Goal: Task Accomplishment & Management: Manage account settings

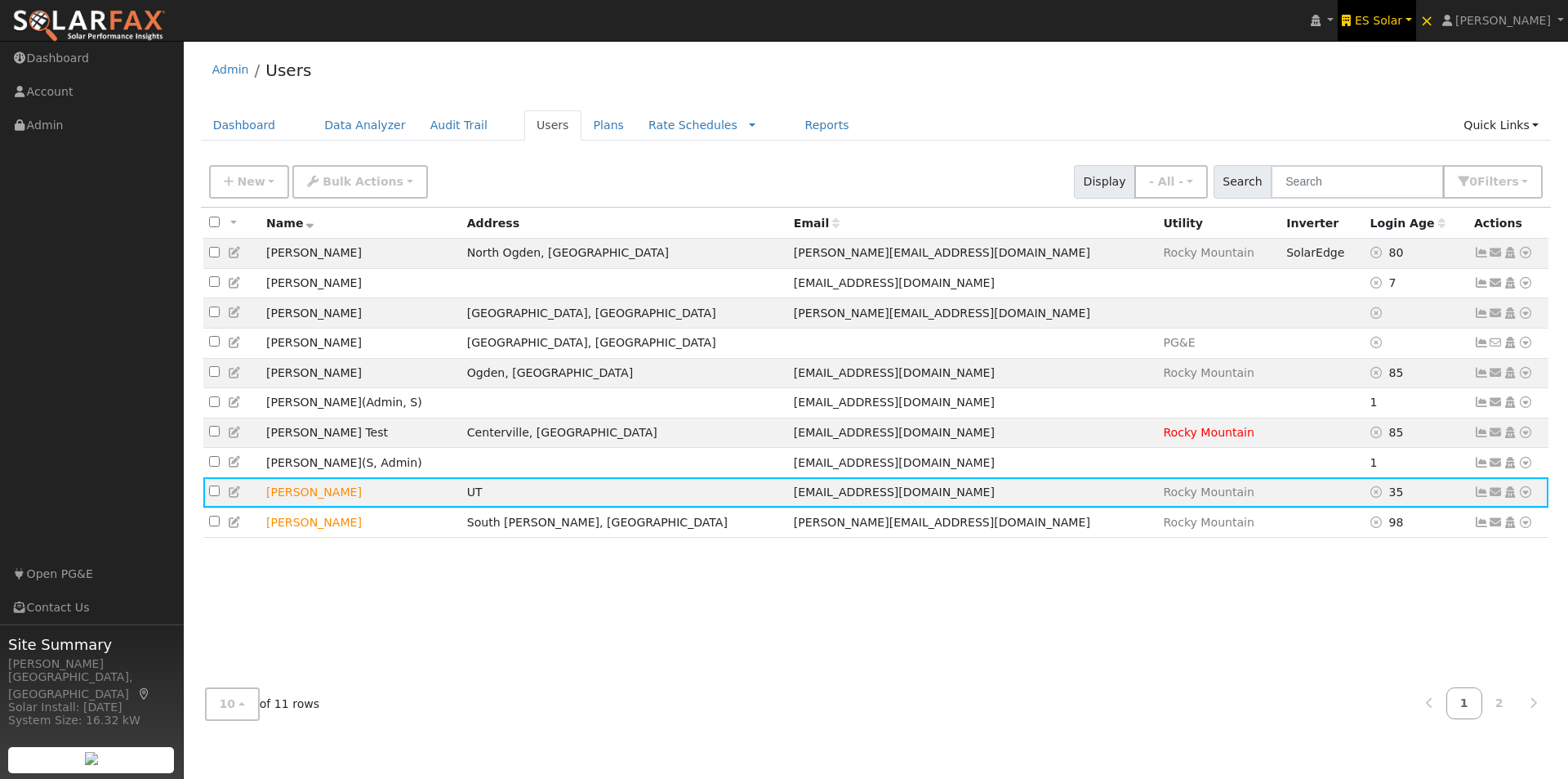
click at [1403, 20] on span "ES Solar" at bounding box center [1378, 20] width 47 height 13
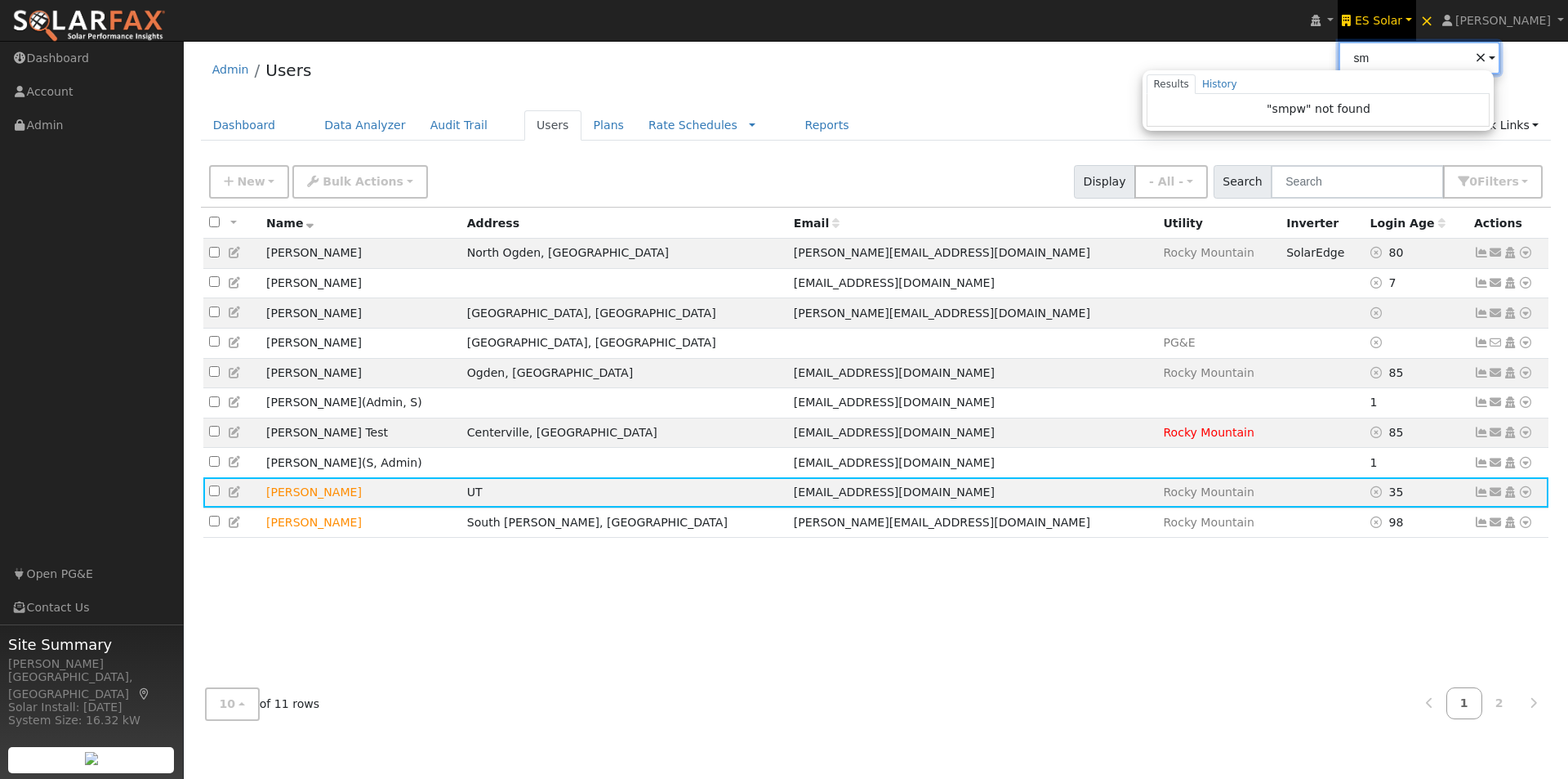
type input "s"
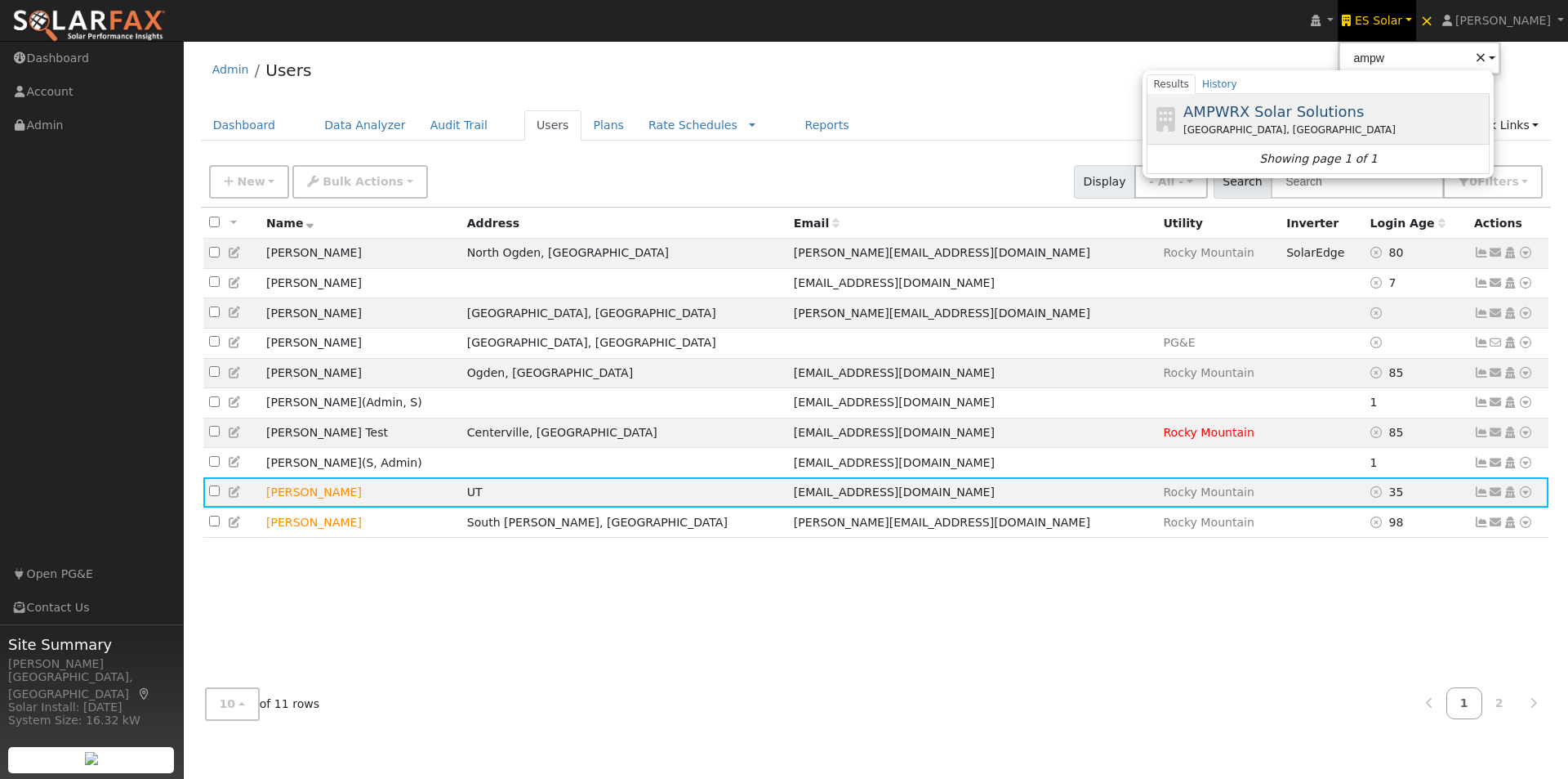
click at [1233, 103] on span "AMPWRX Solar Solutions" at bounding box center [1274, 111] width 181 height 17
type input "AMPWRX Solar Solutions"
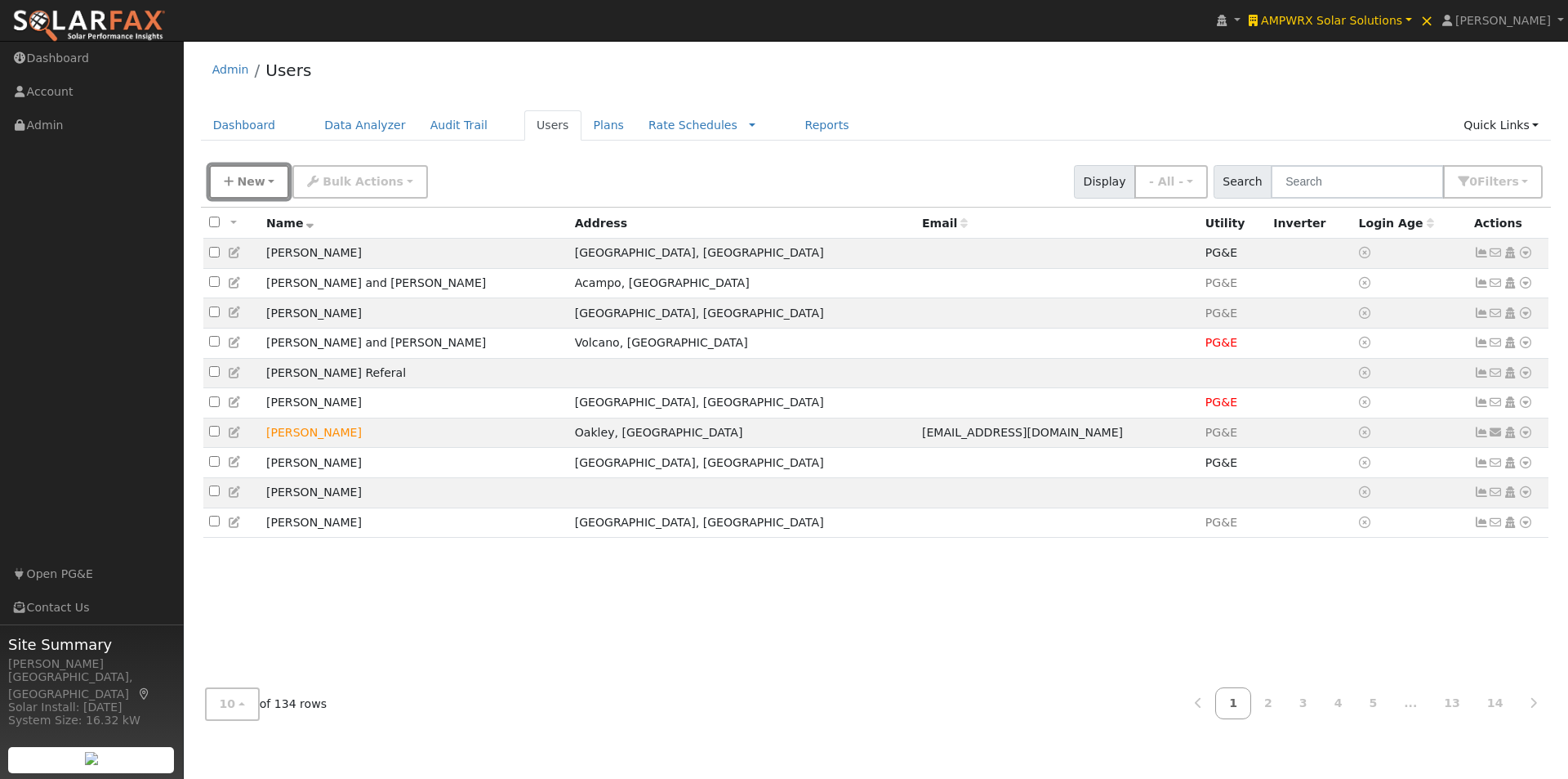
click at [247, 180] on span "New" at bounding box center [251, 181] width 28 height 13
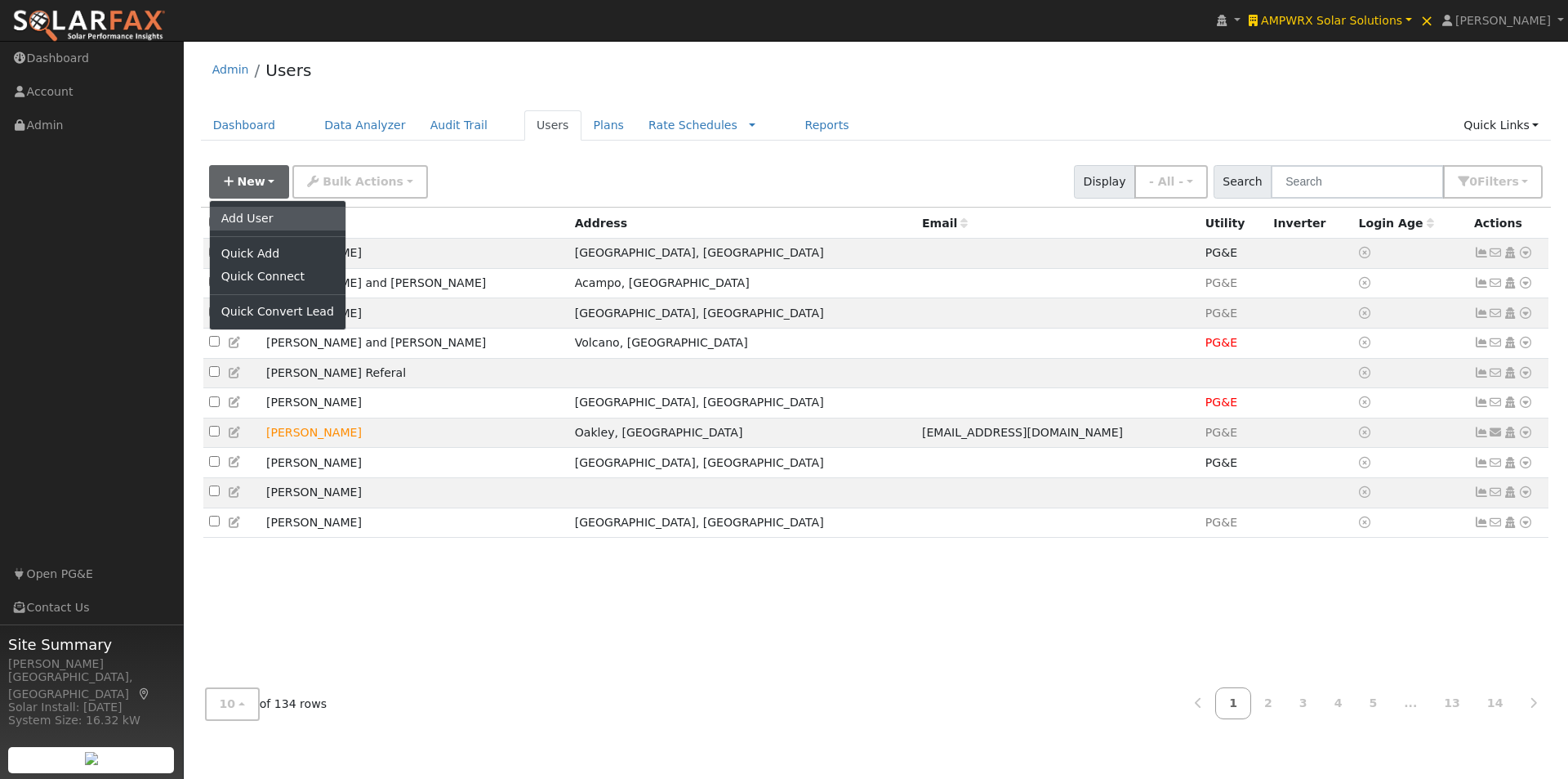
drag, startPoint x: 250, startPoint y: 211, endPoint x: 484, endPoint y: 204, distance: 234.1
click at [251, 211] on link "Add User" at bounding box center [277, 218] width 135 height 23
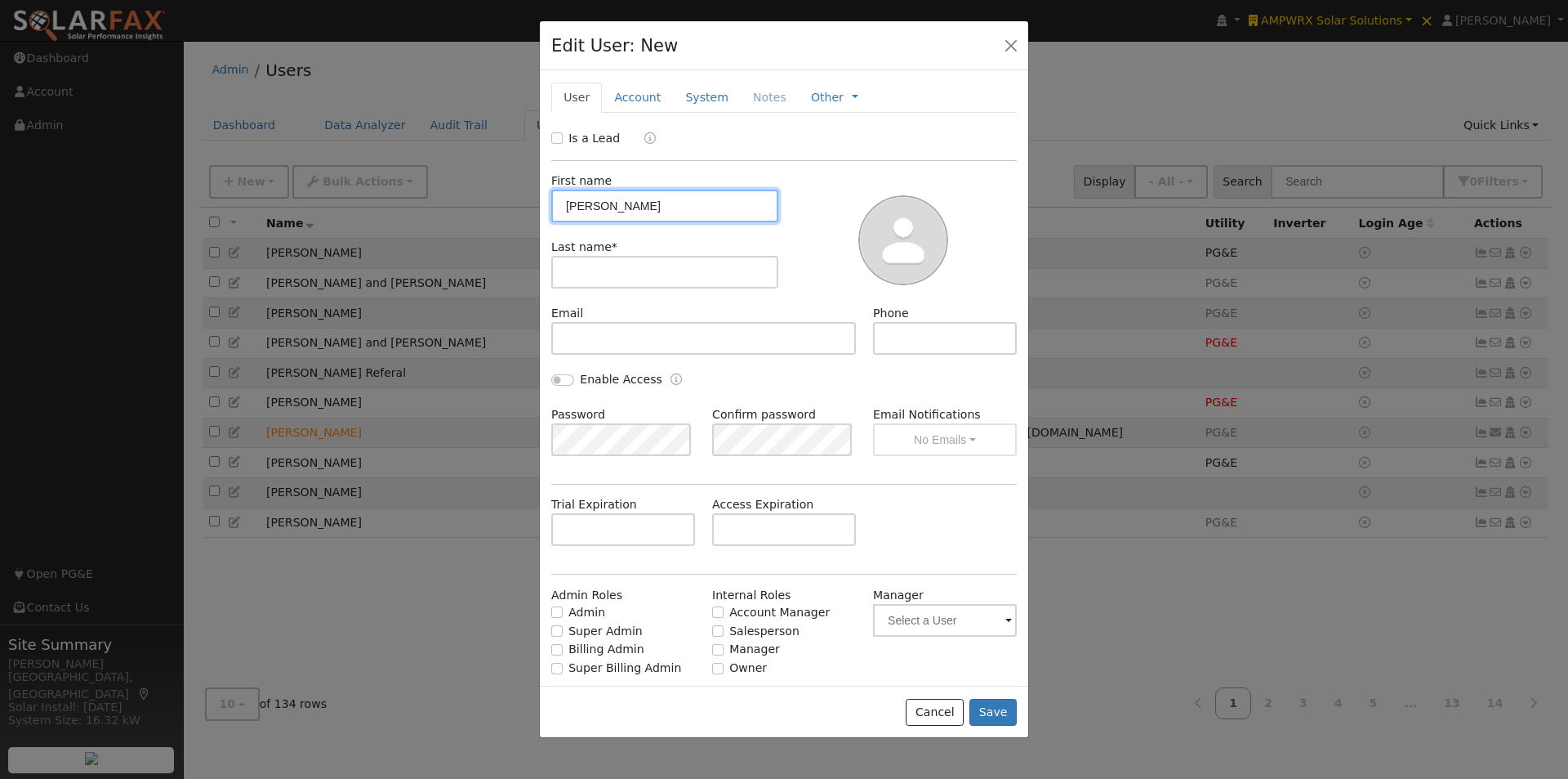
type input "[PERSON_NAME]"
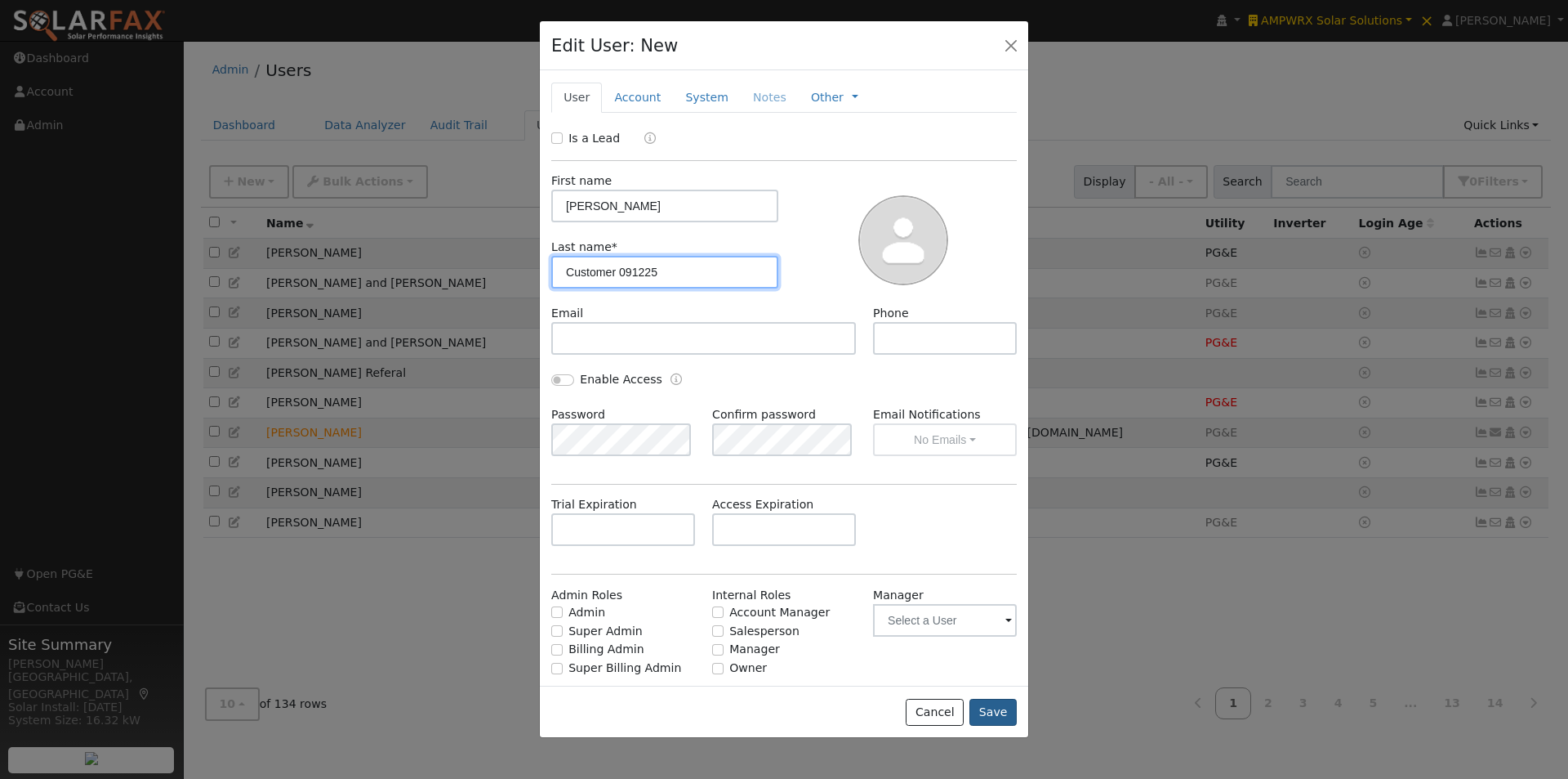
type input "Customer 091225"
drag, startPoint x: 994, startPoint y: 717, endPoint x: 985, endPoint y: 705, distance: 15.0
click at [995, 716] on button "Save" at bounding box center [992, 713] width 47 height 28
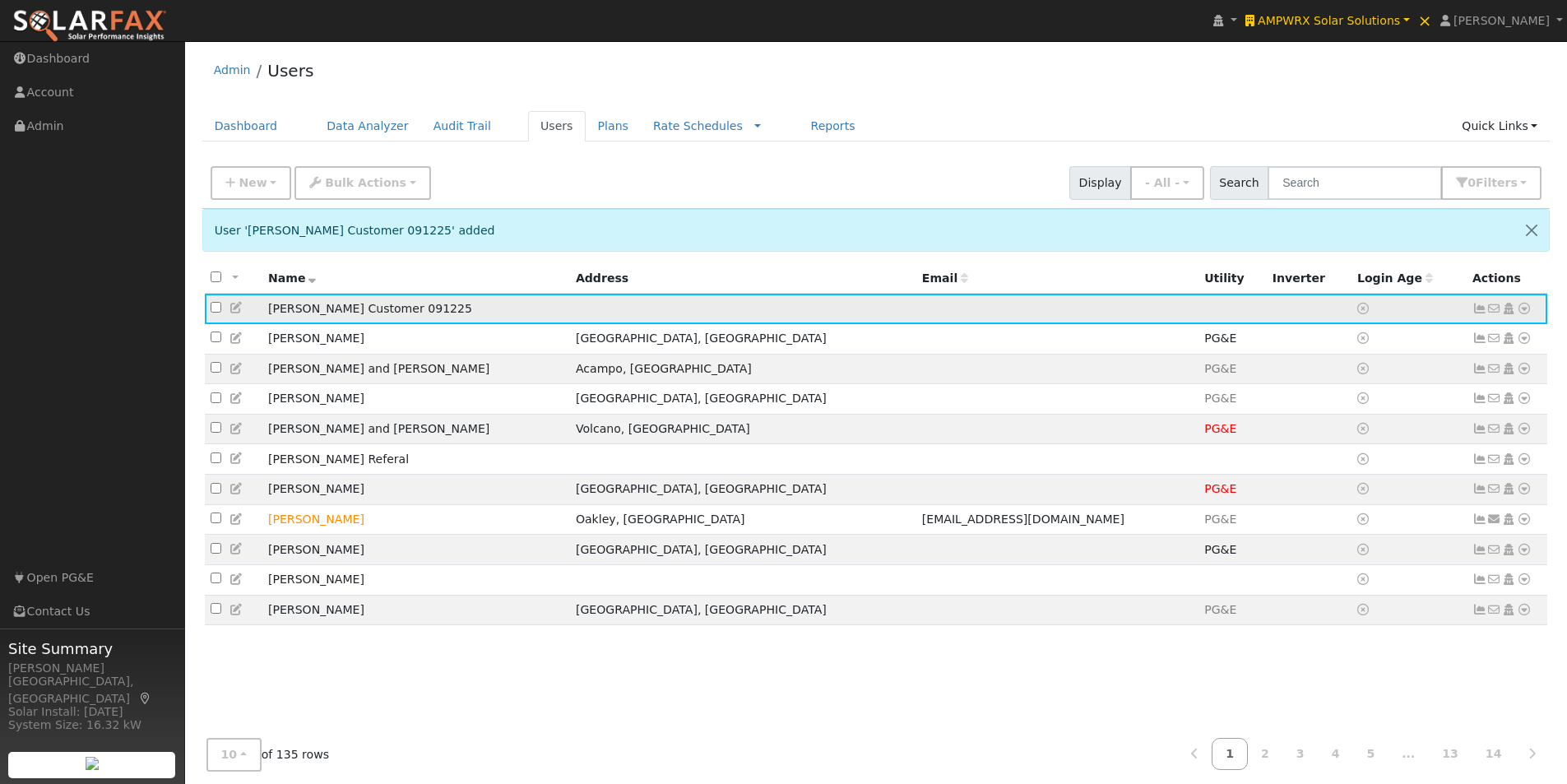
click at [1524, 309] on icon at bounding box center [1524, 308] width 15 height 11
click at [1335, 402] on link "Import From CSV" at bounding box center [1350, 397] width 121 height 23
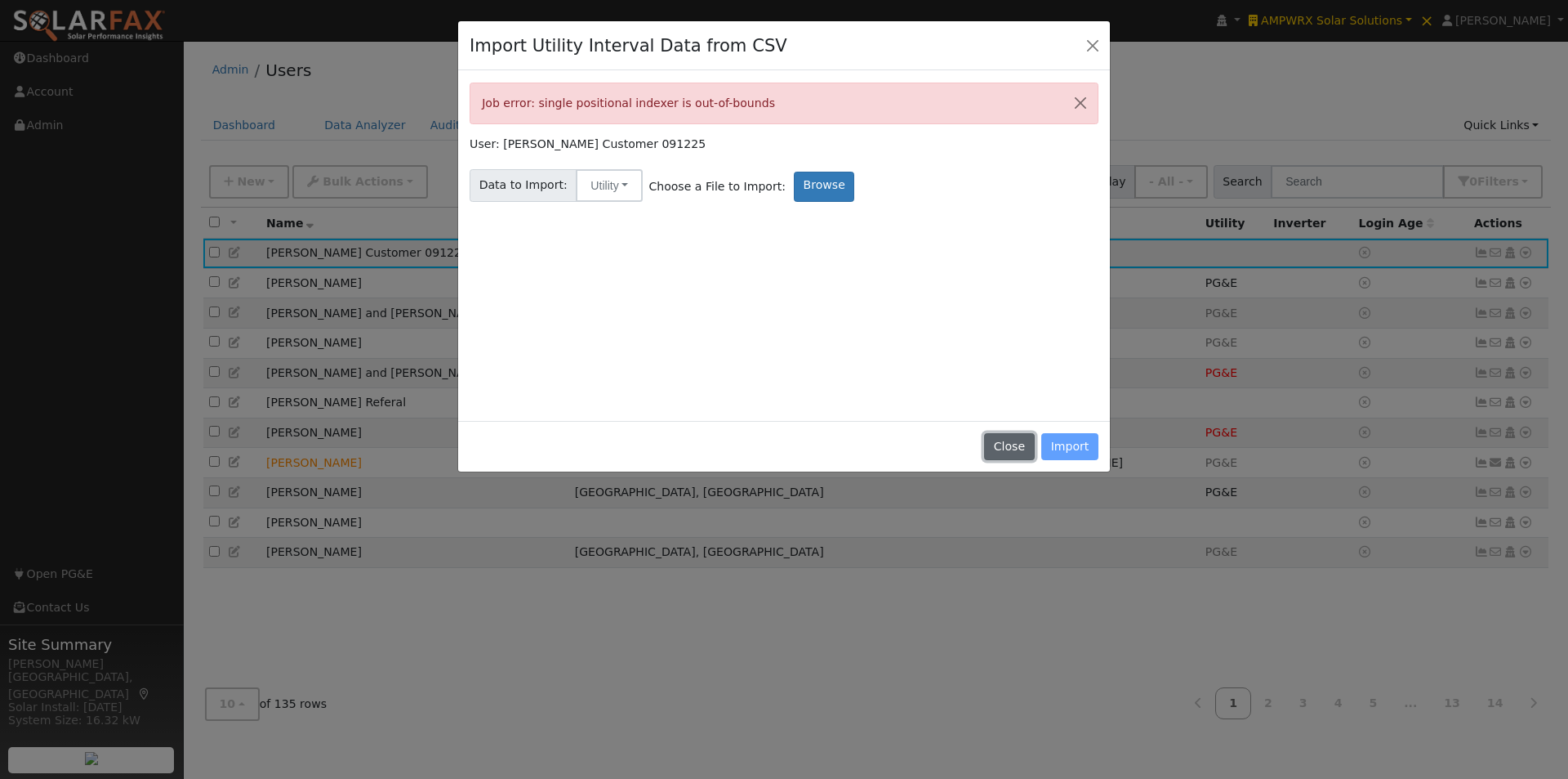
click at [1003, 445] on button "Close" at bounding box center [1009, 446] width 50 height 28
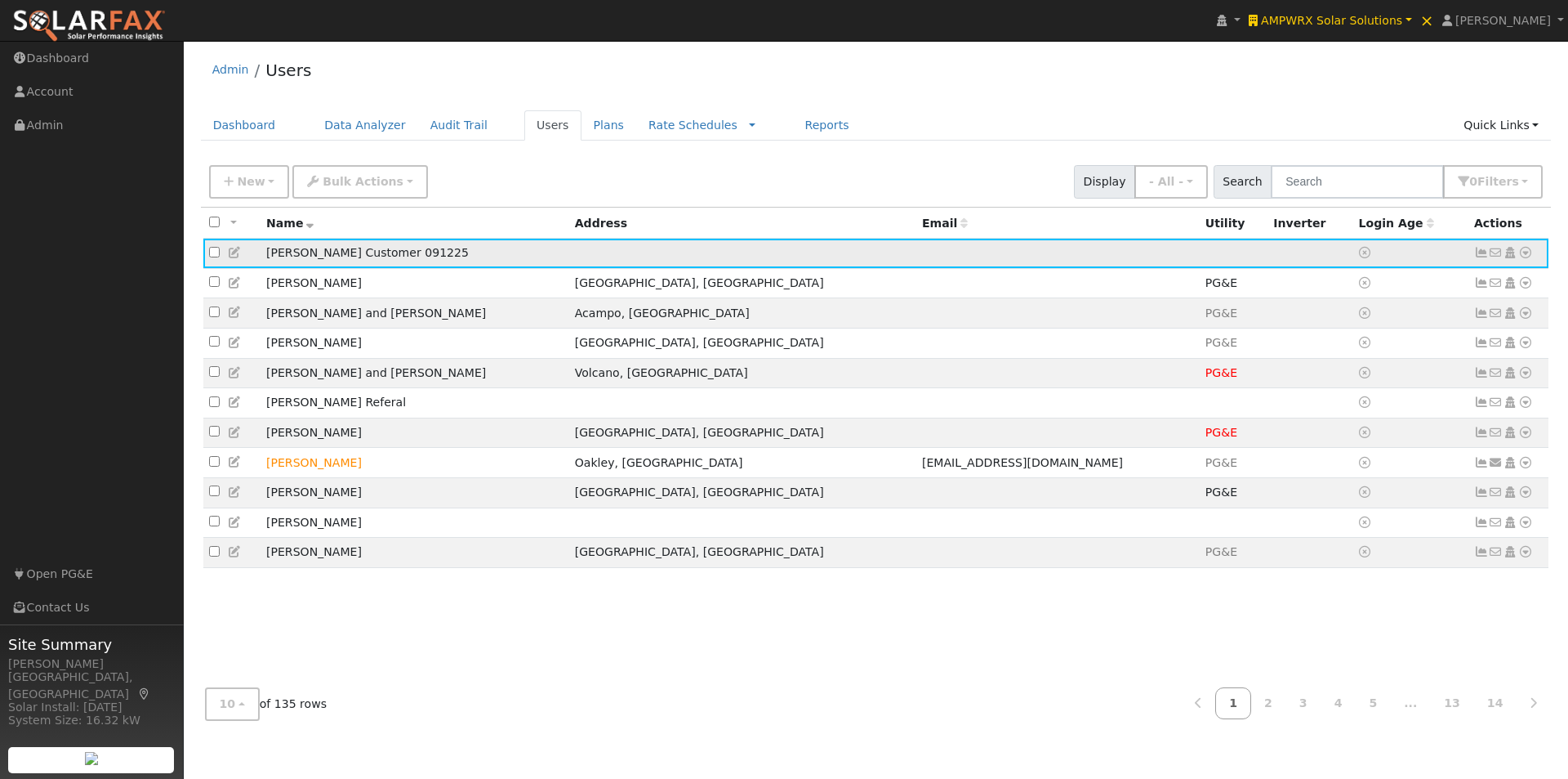
click at [1527, 254] on icon at bounding box center [1525, 252] width 15 height 11
click at [1361, 346] on link "Import From CSV" at bounding box center [1353, 341] width 120 height 23
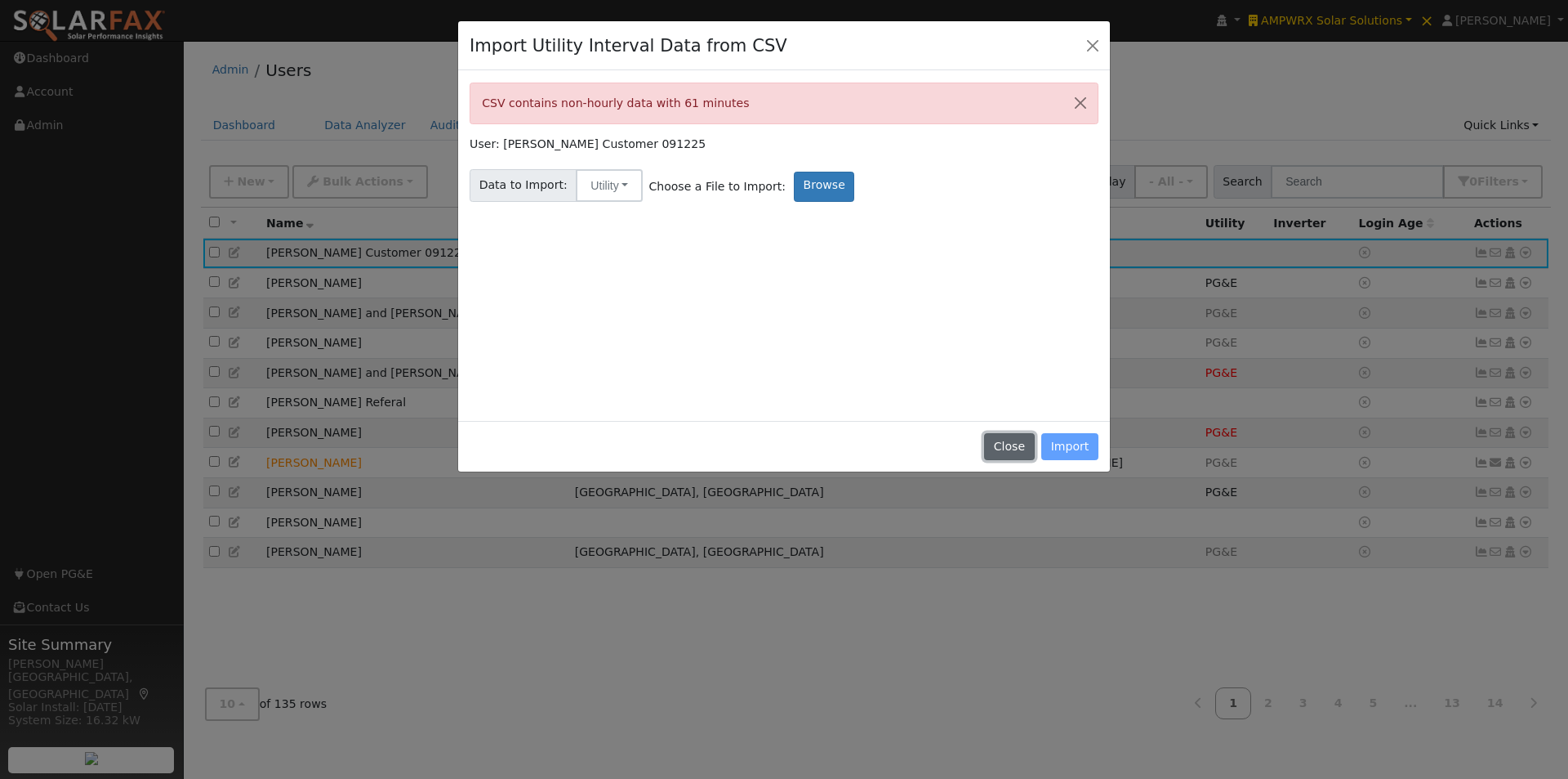
click at [1013, 447] on button "Close" at bounding box center [1009, 446] width 50 height 28
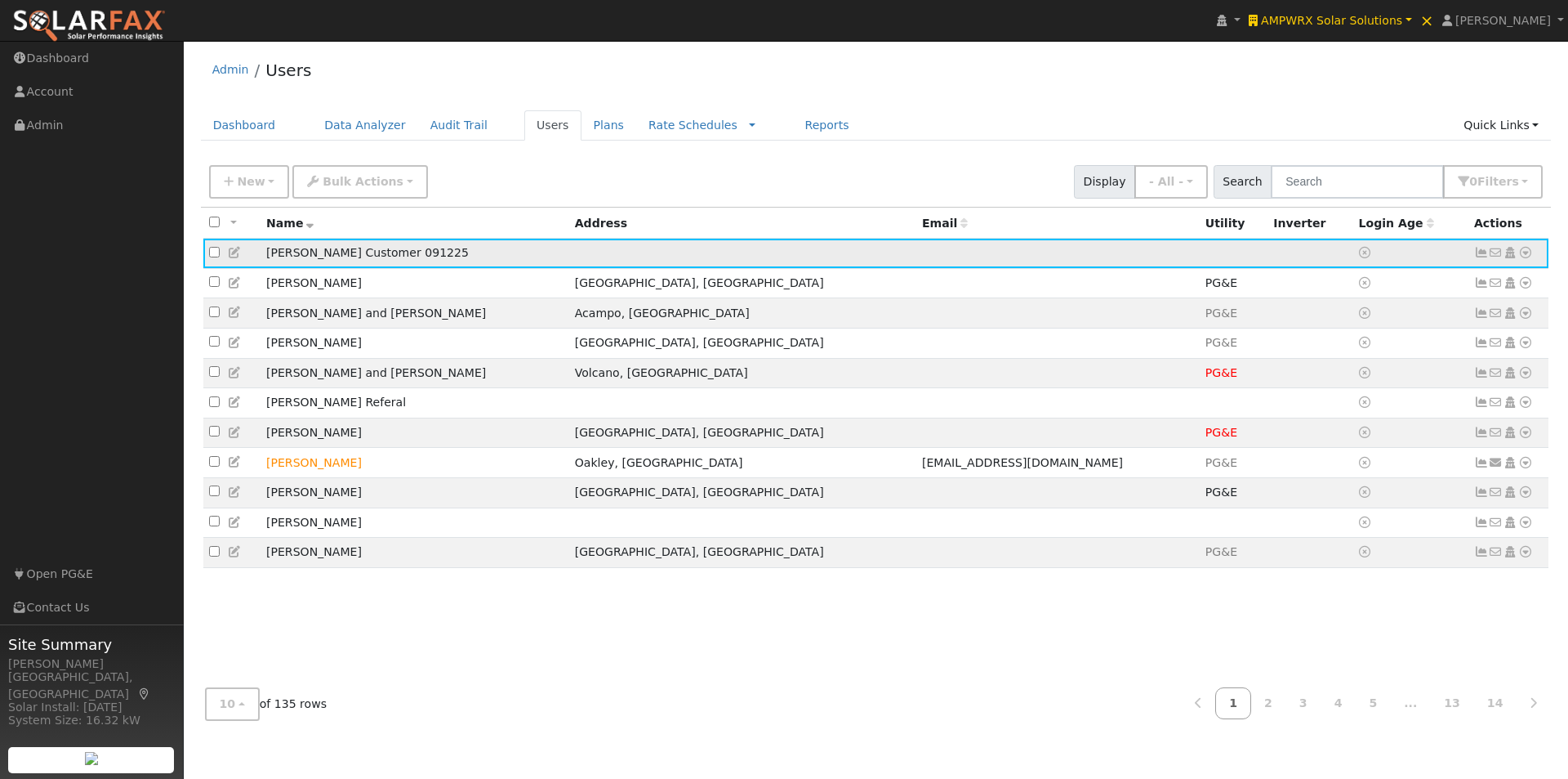
click at [1525, 253] on icon at bounding box center [1525, 252] width 15 height 11
click at [1371, 349] on link "Import From CSV" at bounding box center [1353, 341] width 120 height 23
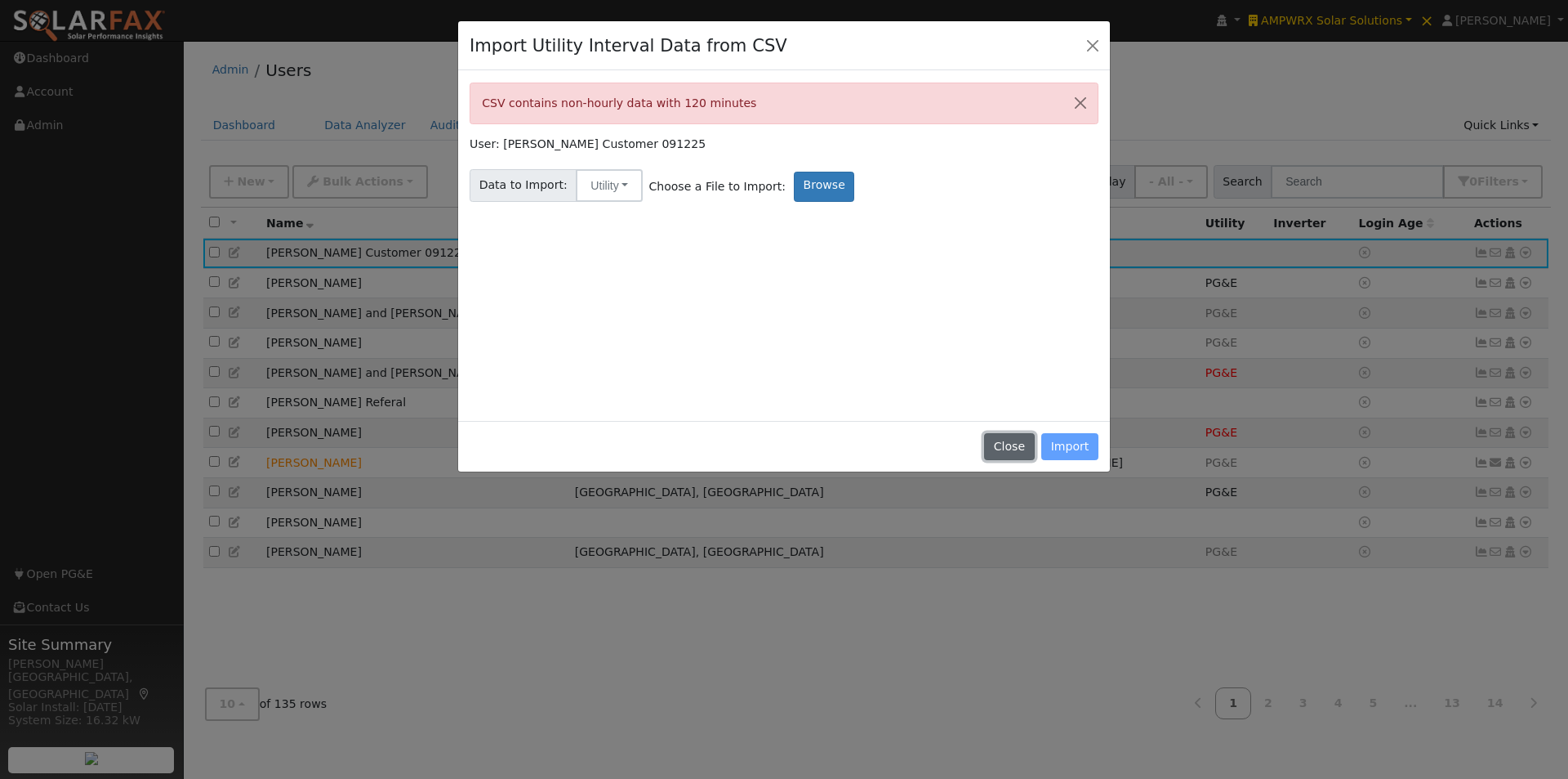
click at [1023, 446] on button "Close" at bounding box center [1009, 446] width 50 height 28
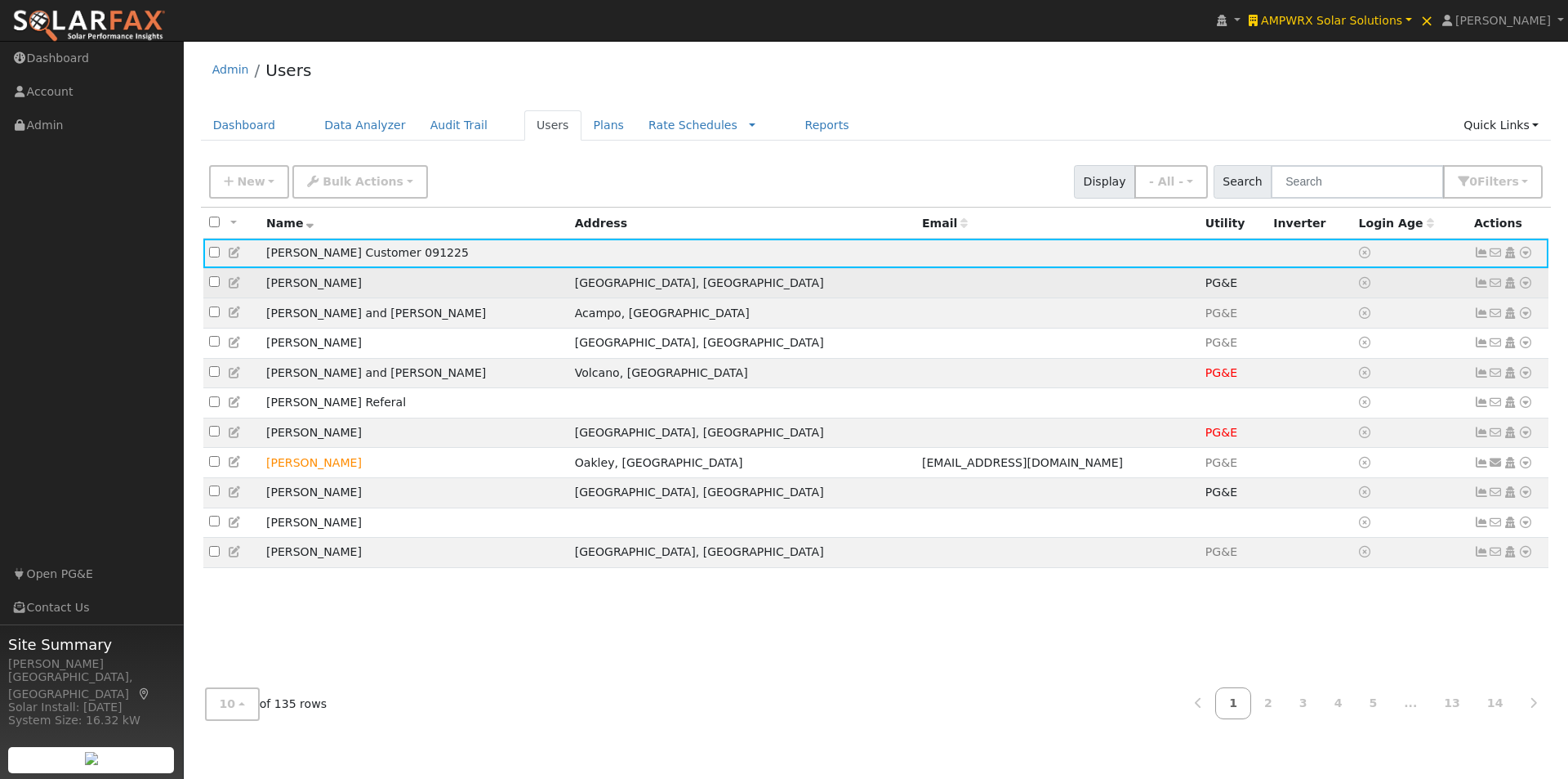
click at [1200, 291] on td "PG&E" at bounding box center [1234, 283] width 68 height 30
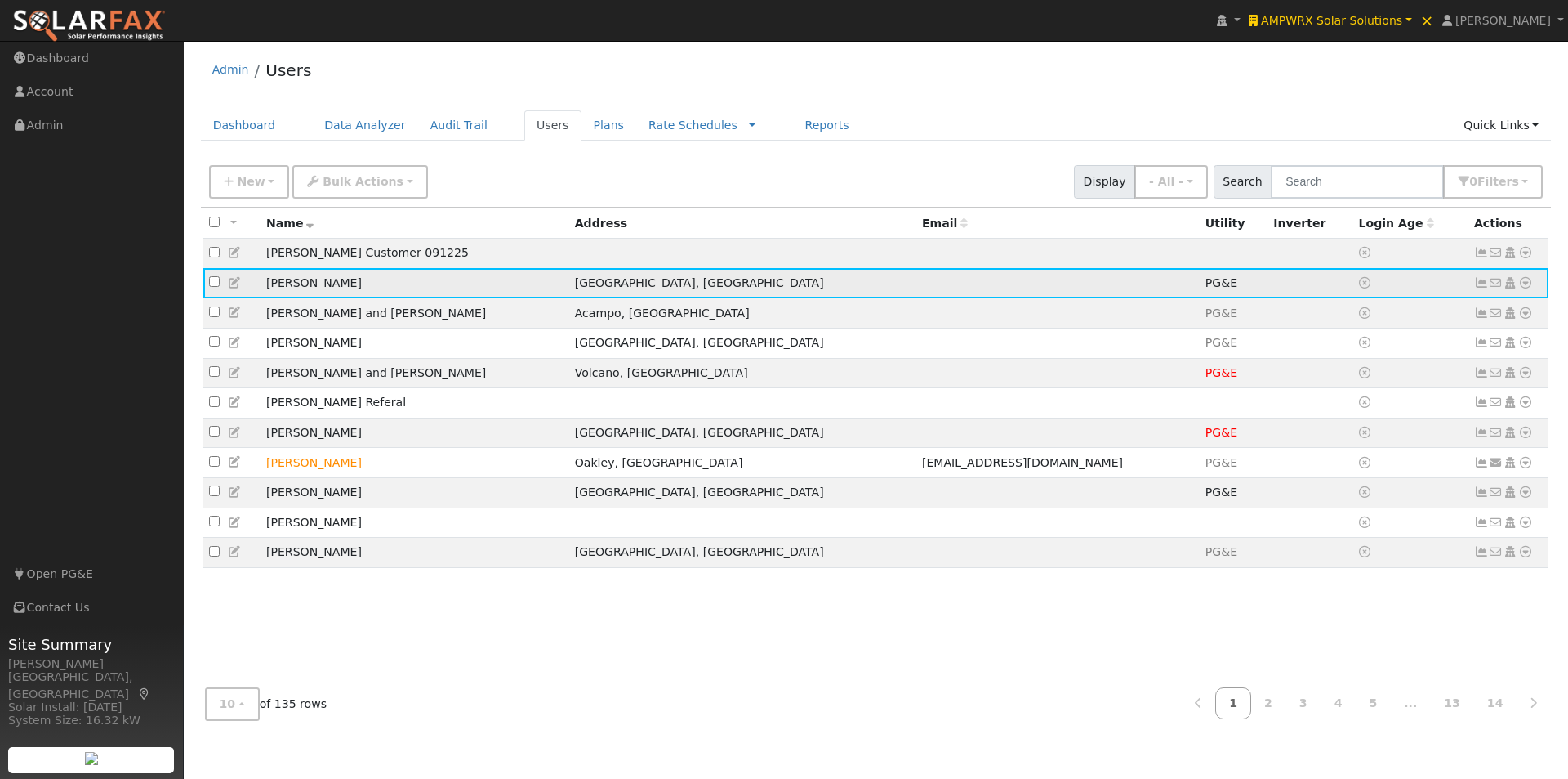
click at [1479, 286] on icon at bounding box center [1481, 282] width 15 height 11
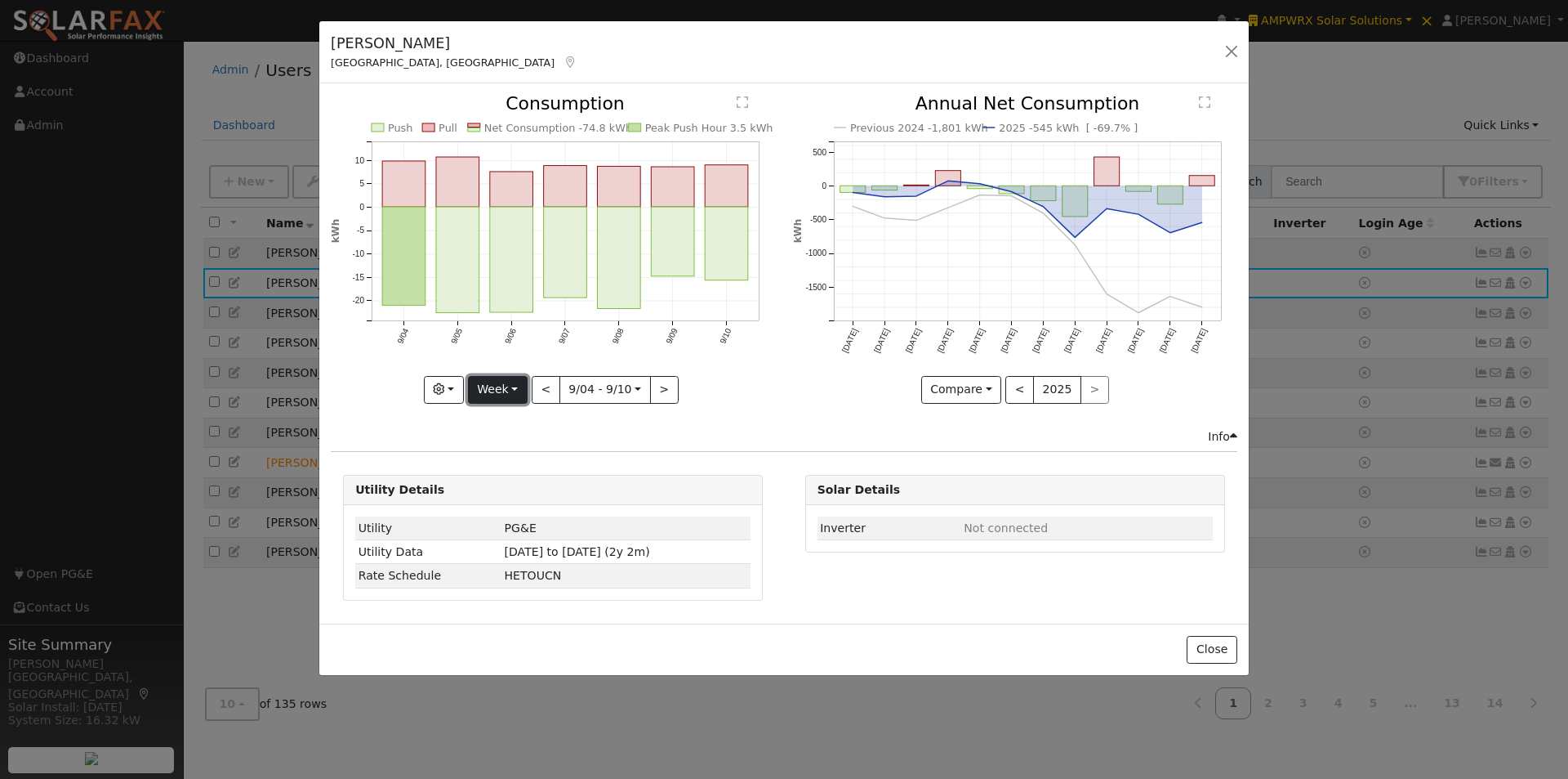
click at [506, 383] on button "Week" at bounding box center [497, 390] width 59 height 28
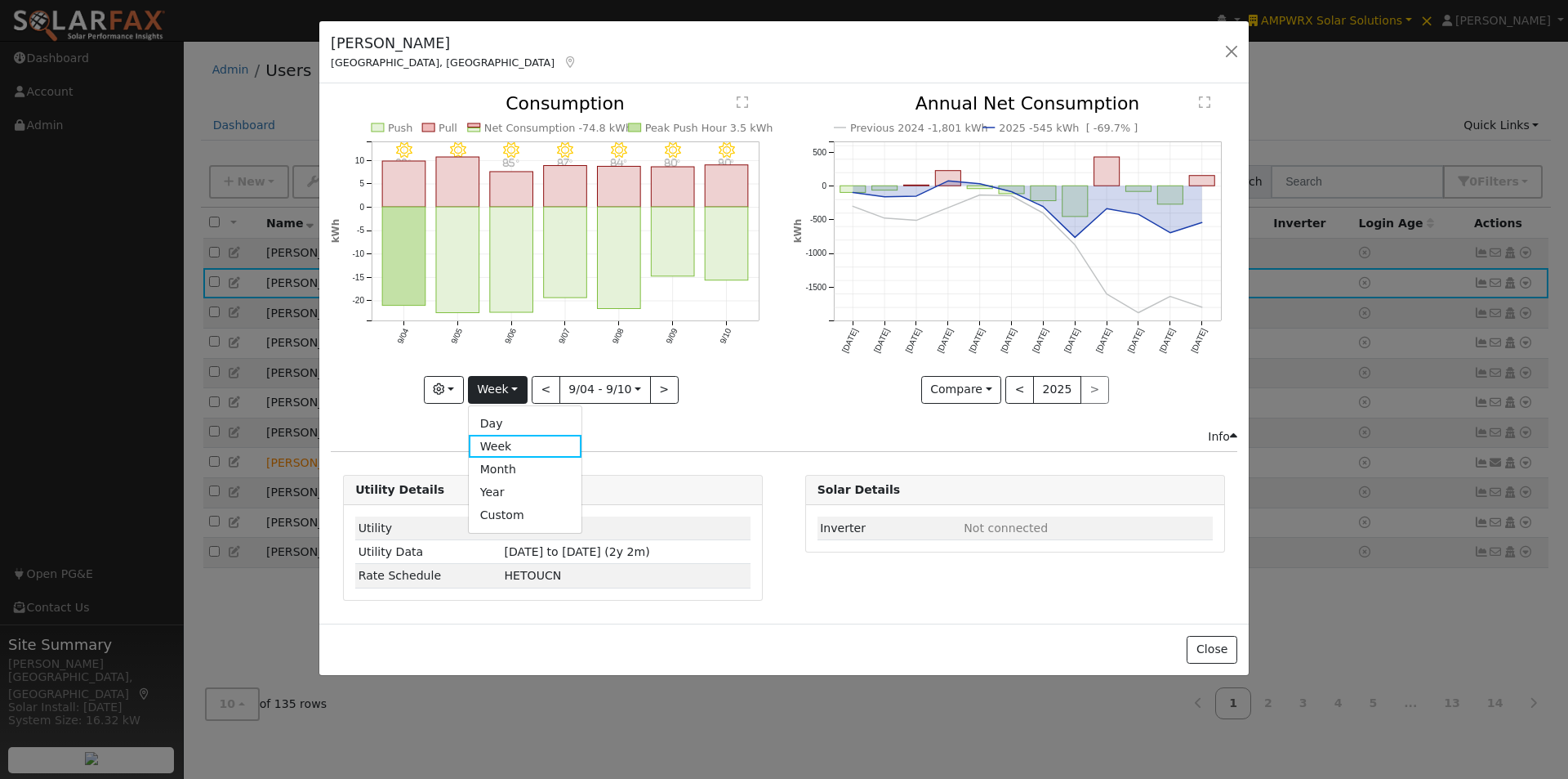
drag, startPoint x: 500, startPoint y: 487, endPoint x: 511, endPoint y: 469, distance: 21.1
click at [501, 486] on link "Year" at bounding box center [526, 491] width 114 height 23
type input "[DATE]"
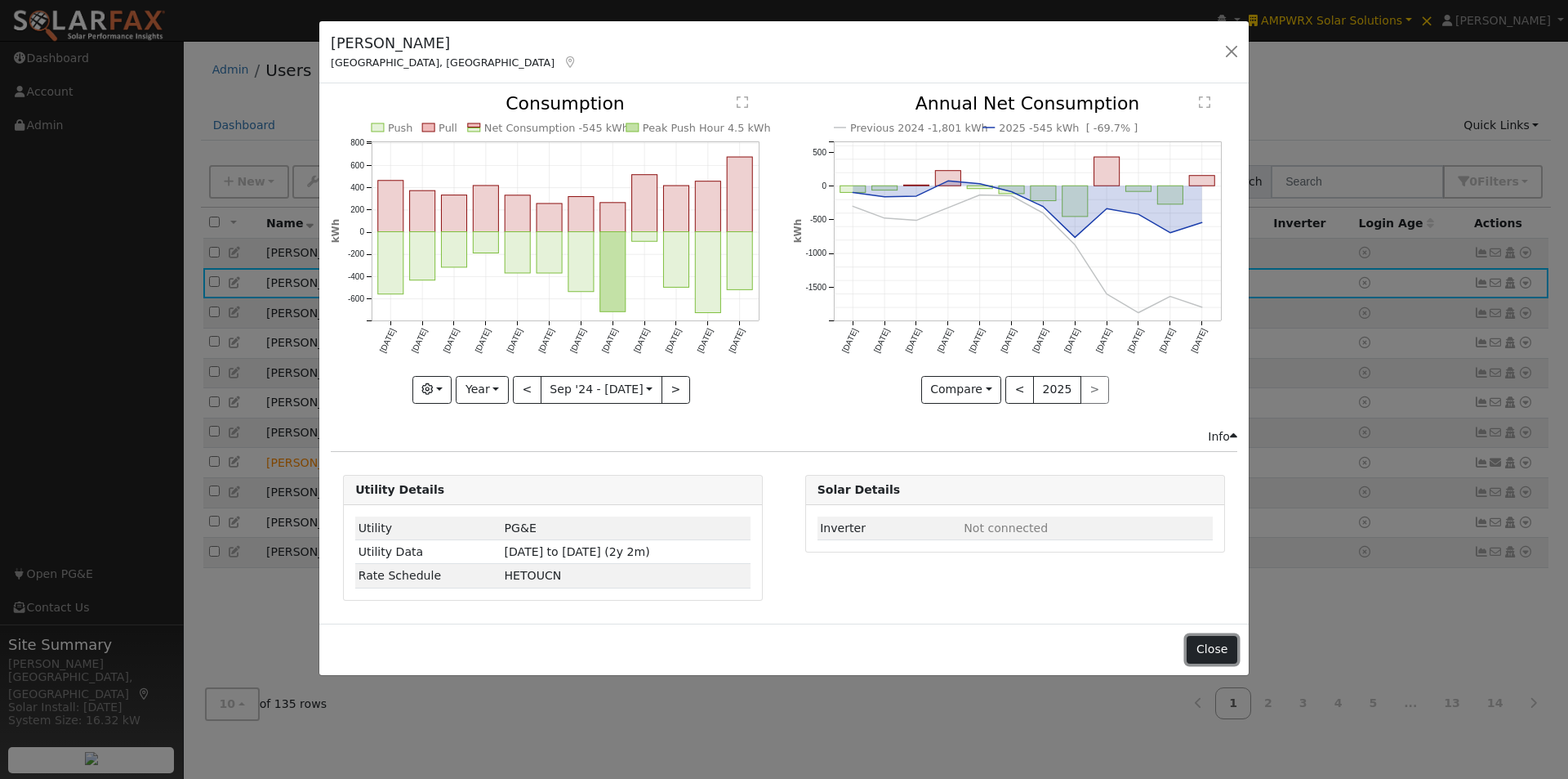
drag, startPoint x: 1206, startPoint y: 660, endPoint x: 1266, endPoint y: 575, distance: 104.0
click at [1211, 653] on button "Close" at bounding box center [1212, 650] width 50 height 28
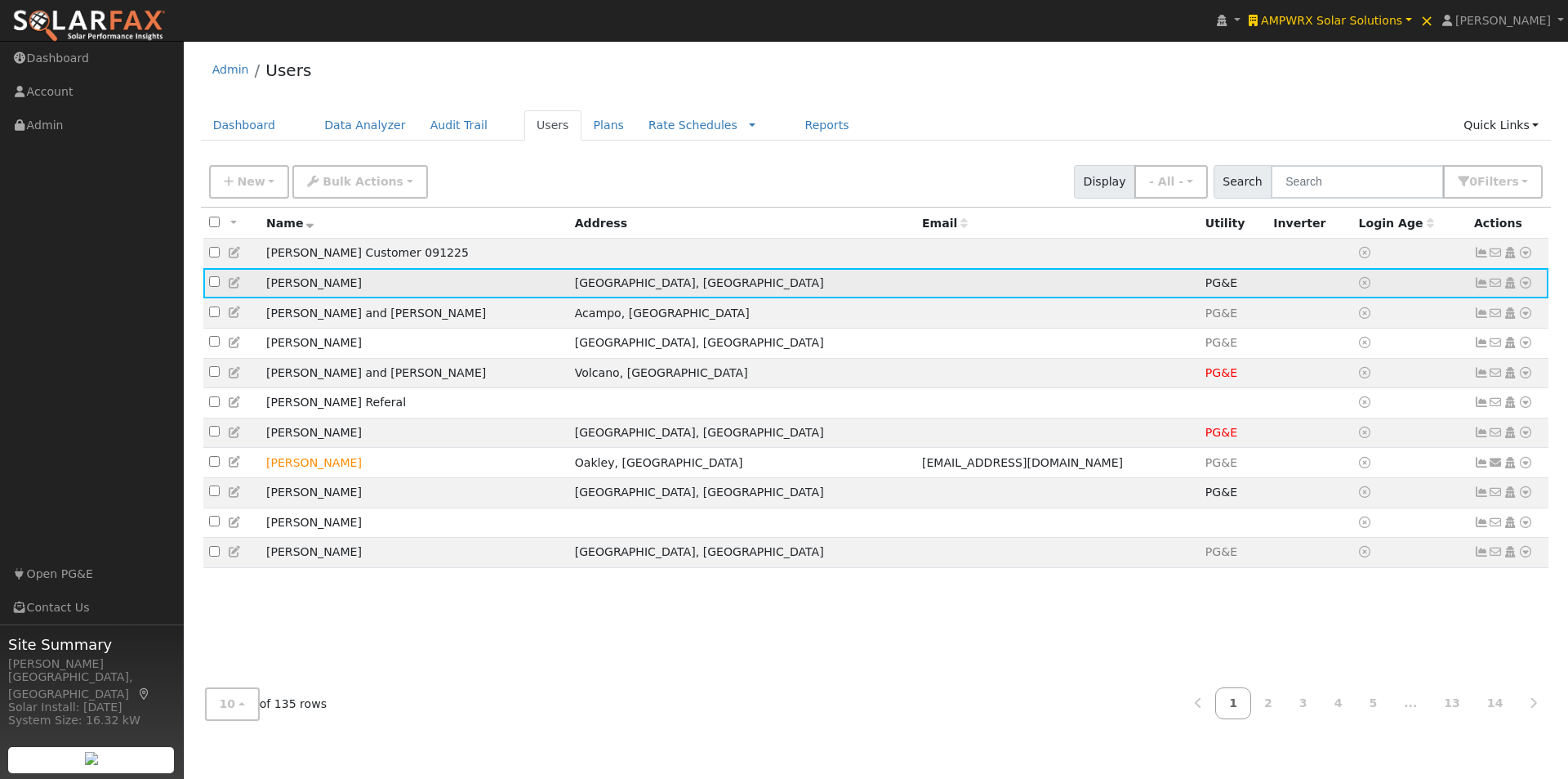
click at [1528, 281] on icon at bounding box center [1525, 282] width 15 height 11
click at [1335, 405] on link "Export to CSV" at bounding box center [1353, 394] width 120 height 23
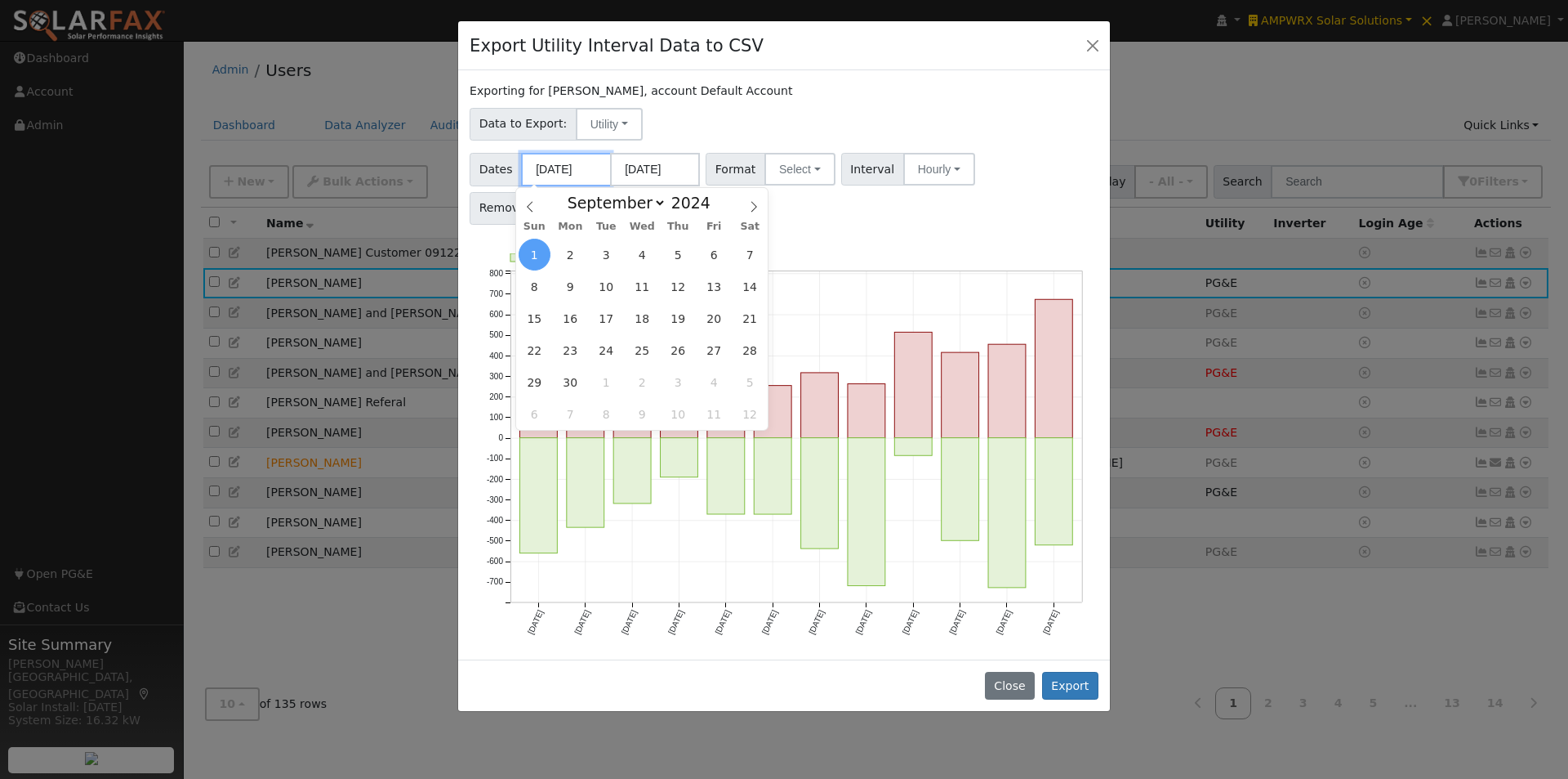
click at [574, 165] on input "[DATE]" at bounding box center [566, 169] width 90 height 34
click at [531, 203] on icon at bounding box center [530, 206] width 11 height 11
select select "7"
click at [673, 259] on span "1" at bounding box center [678, 254] width 32 height 32
type input "[DATE]"
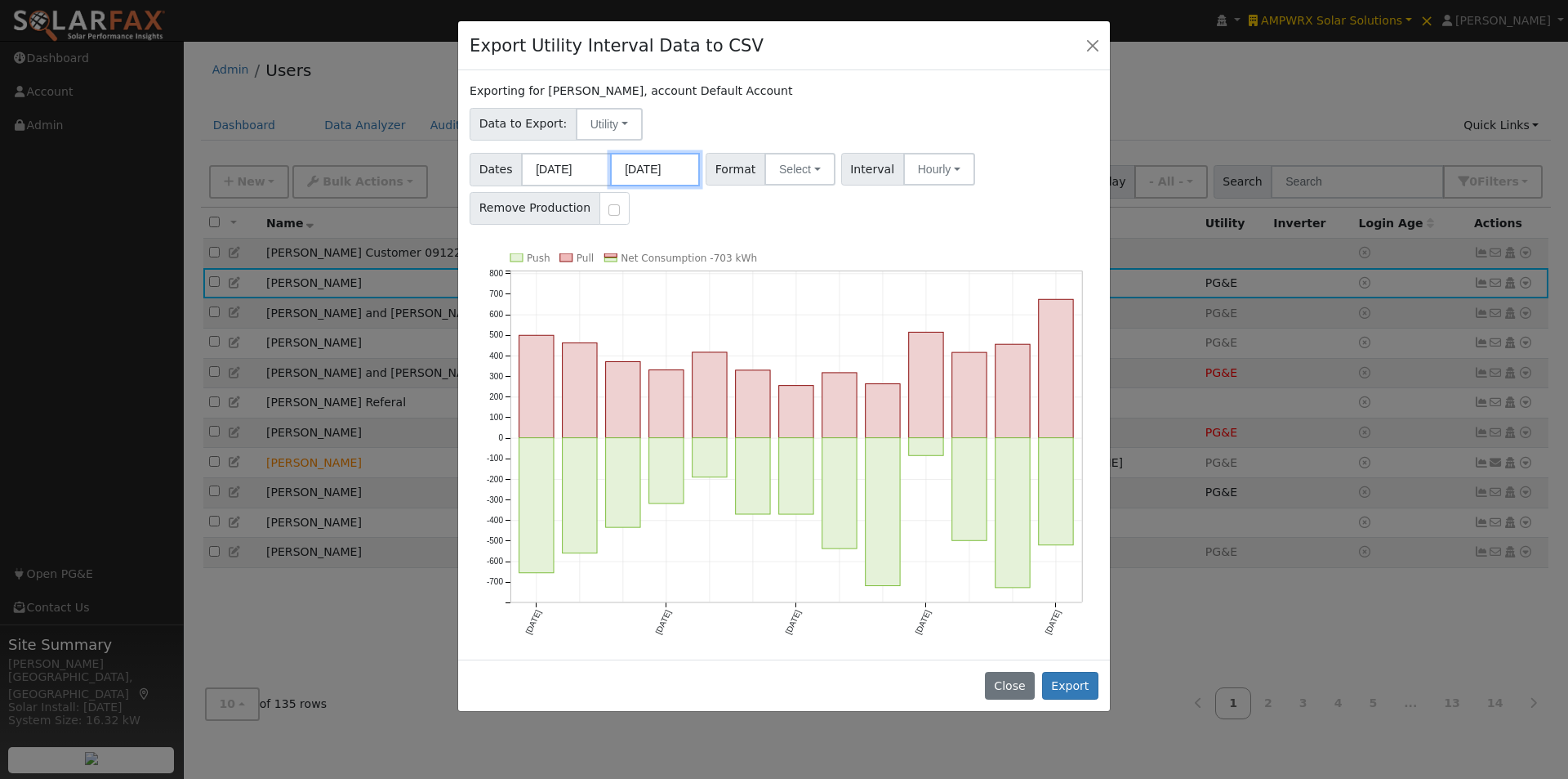
click at [662, 165] on input "[DATE]" at bounding box center [655, 169] width 90 height 34
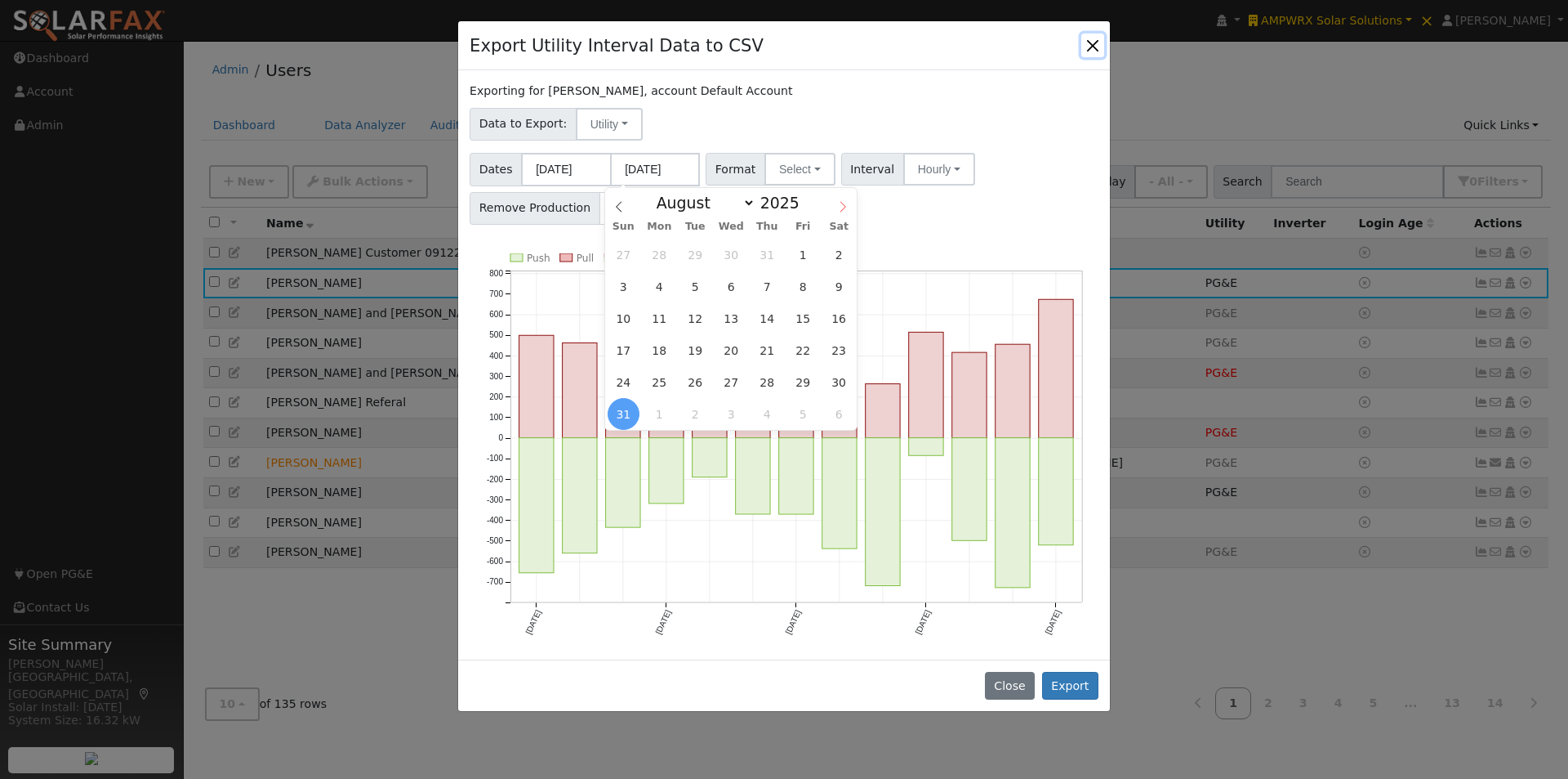
click at [837, 209] on icon at bounding box center [843, 206] width 11 height 11
select select "8"
click at [663, 250] on span "1" at bounding box center [659, 254] width 32 height 32
type input "[DATE]"
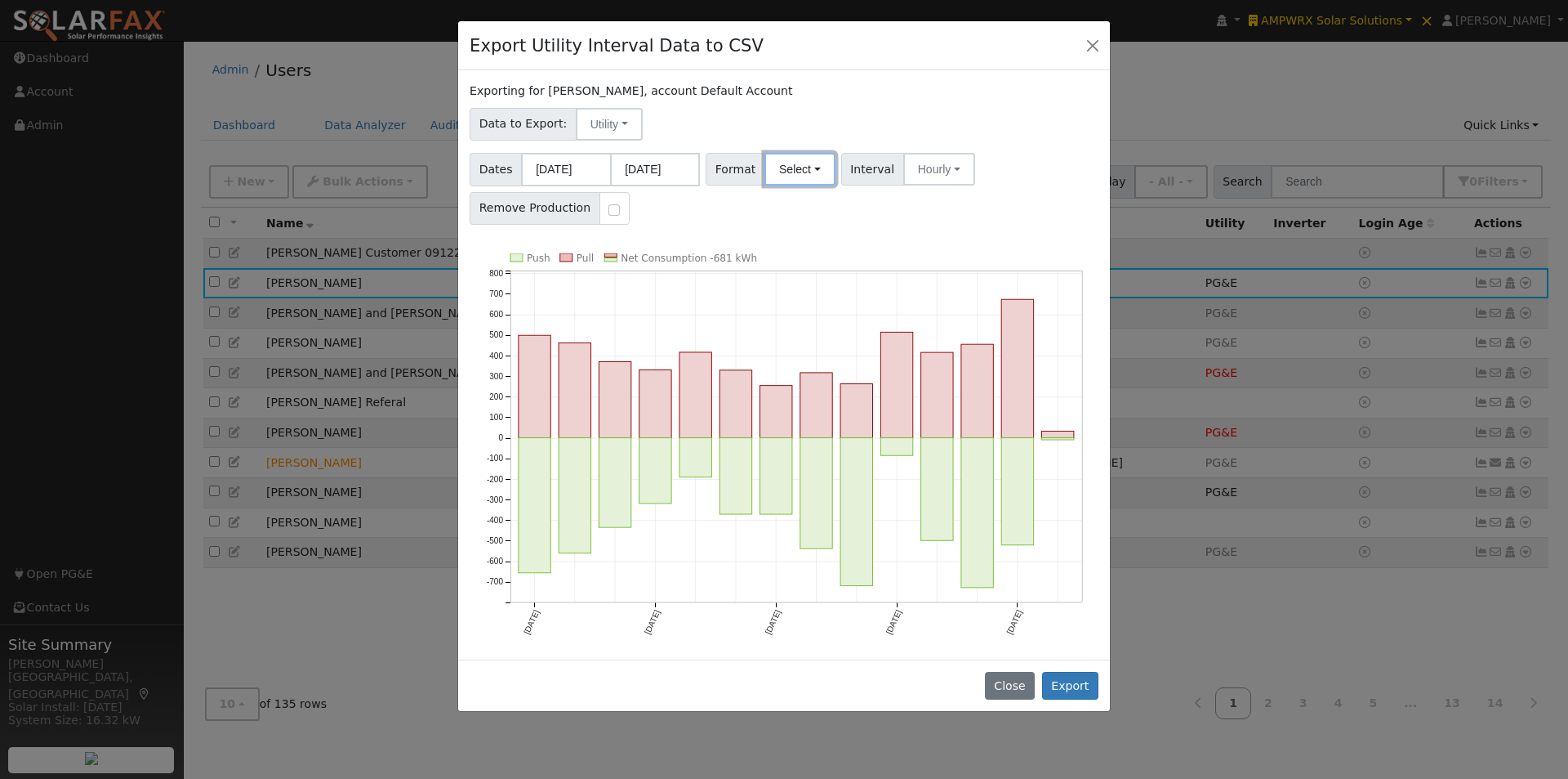
drag, startPoint x: 799, startPoint y: 163, endPoint x: 798, endPoint y: 197, distance: 34.0
click at [801, 165] on button "Select" at bounding box center [800, 169] width 71 height 33
click at [781, 215] on link "Generic" at bounding box center [819, 205] width 117 height 23
click at [1074, 681] on button "Export" at bounding box center [1070, 685] width 56 height 28
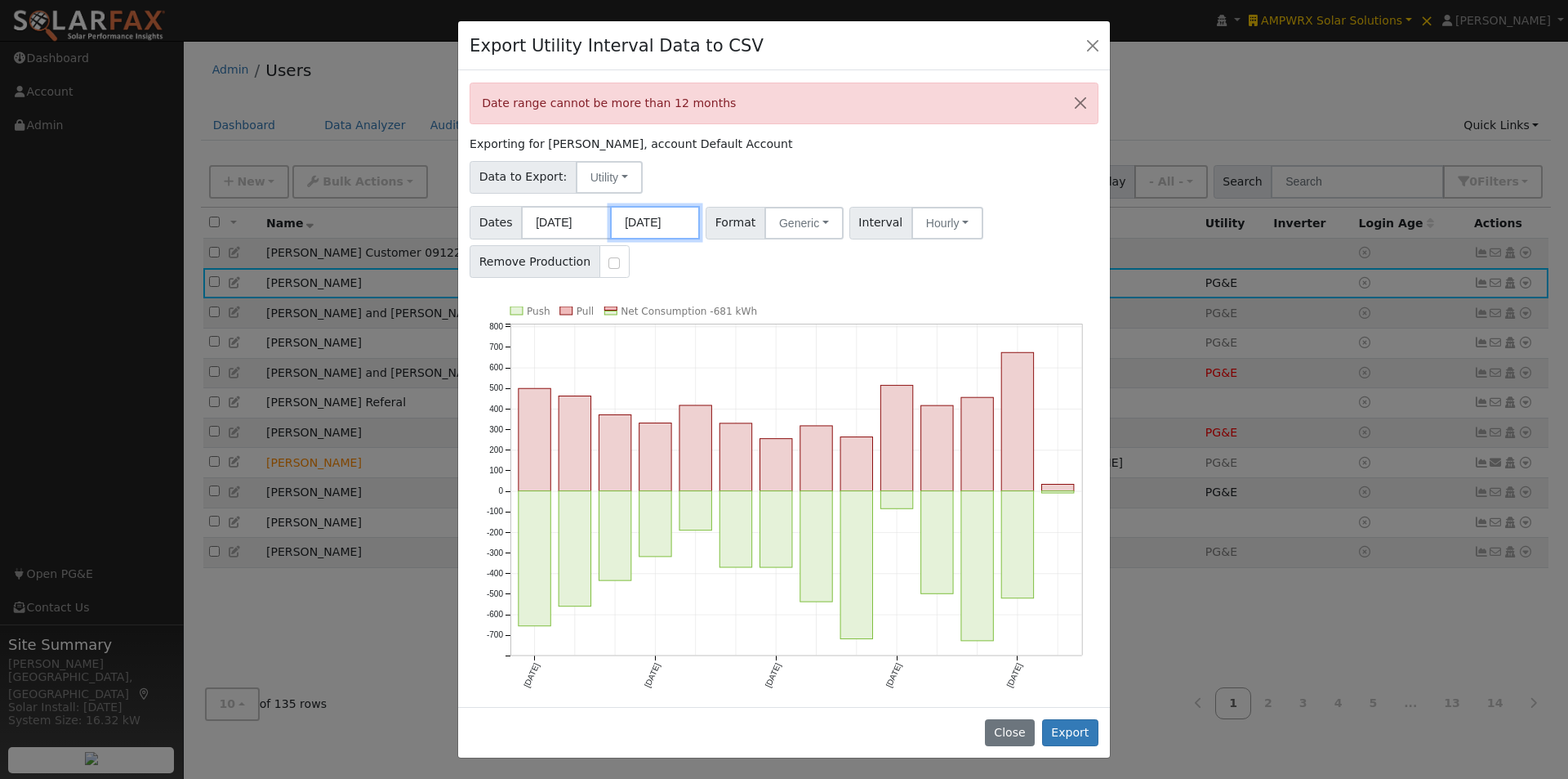
click at [644, 216] on input "[DATE]" at bounding box center [655, 222] width 90 height 34
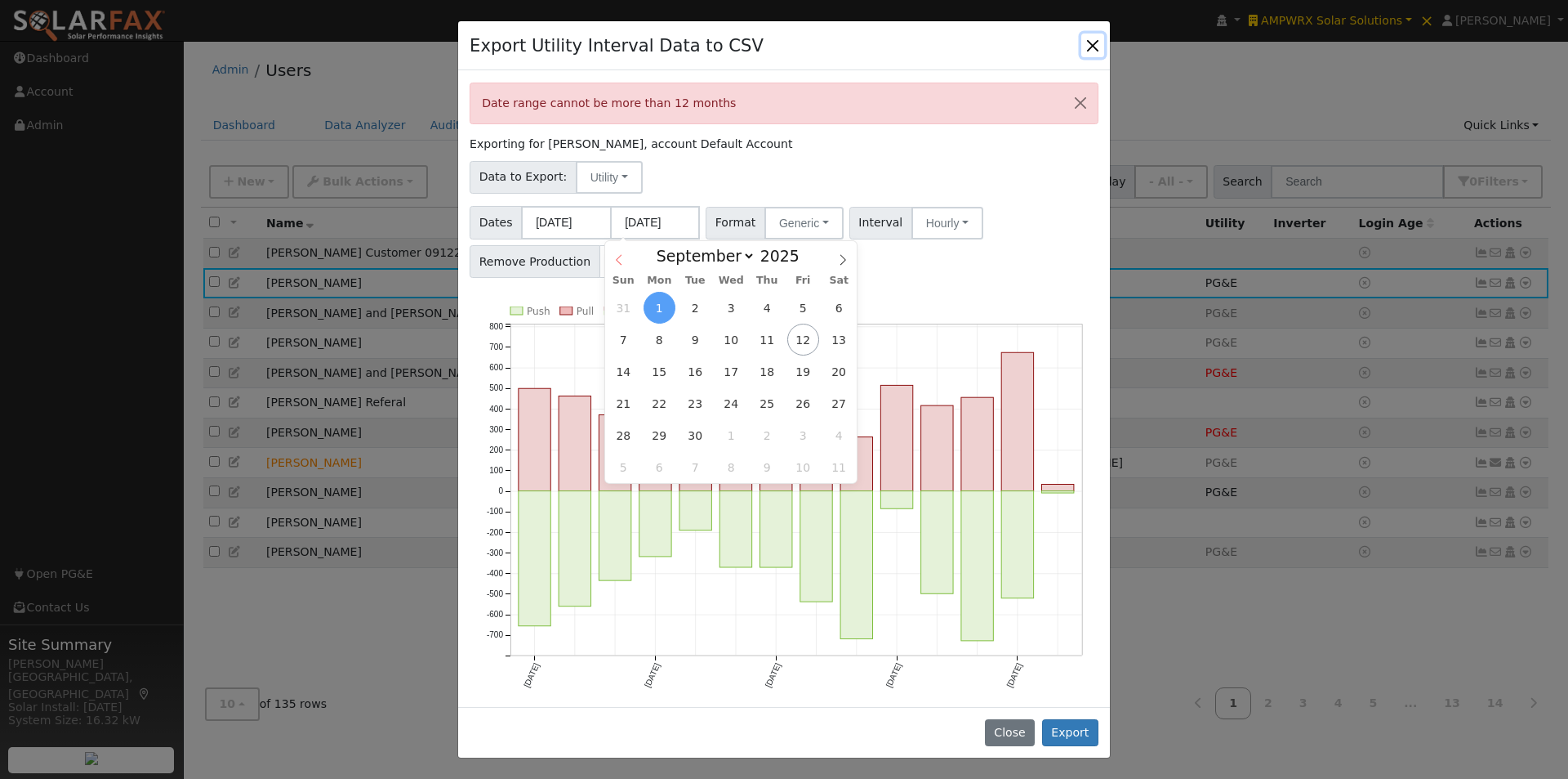
click at [618, 261] on icon at bounding box center [619, 260] width 6 height 10
select select "7"
click at [621, 466] on span "31" at bounding box center [623, 466] width 32 height 32
type input "[DATE]"
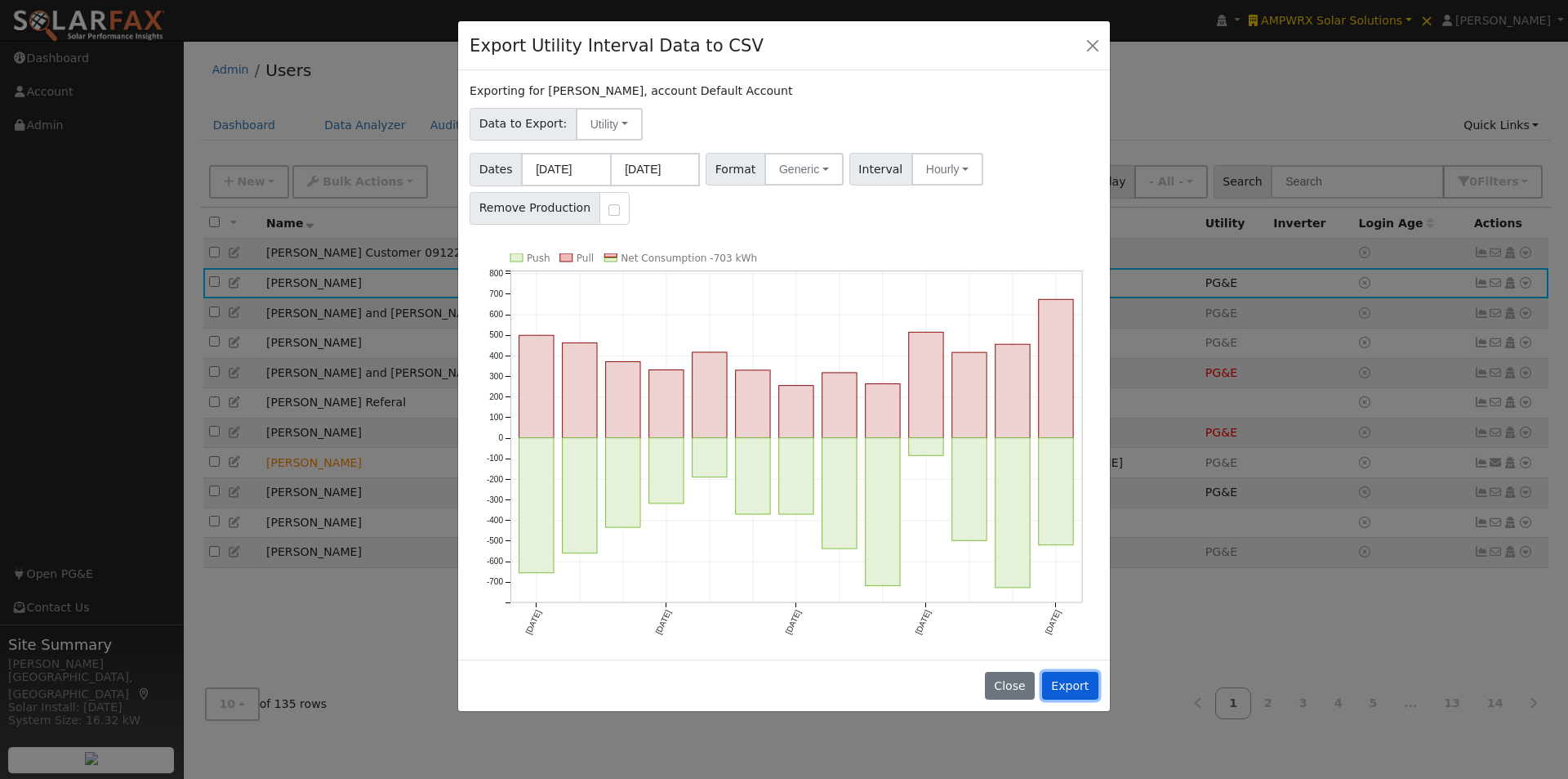
drag, startPoint x: 1085, startPoint y: 688, endPoint x: 1086, endPoint y: 677, distance: 11.0
click at [1086, 685] on button "Export" at bounding box center [1070, 685] width 56 height 28
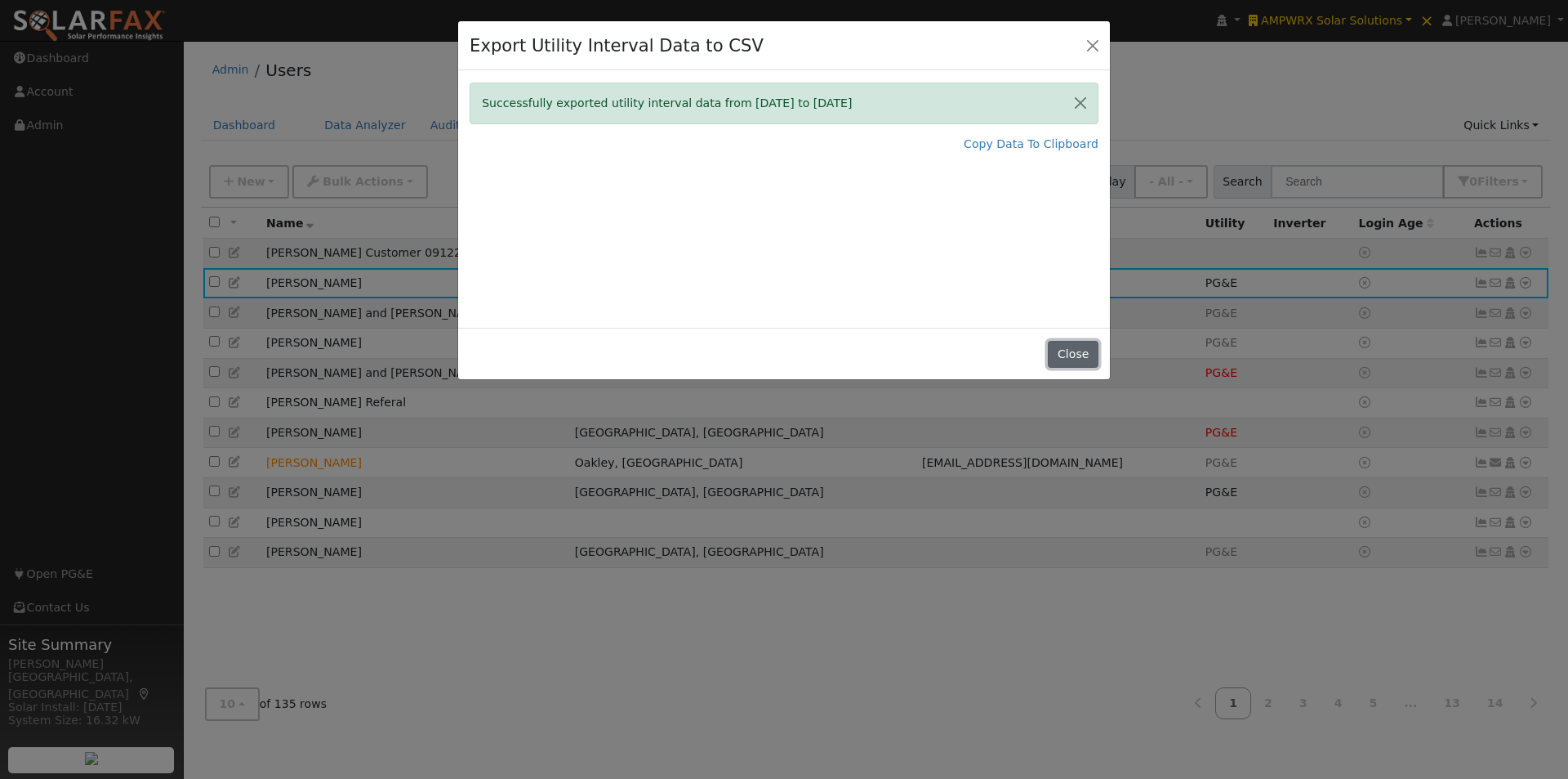
click at [1055, 344] on button "Close" at bounding box center [1073, 354] width 50 height 28
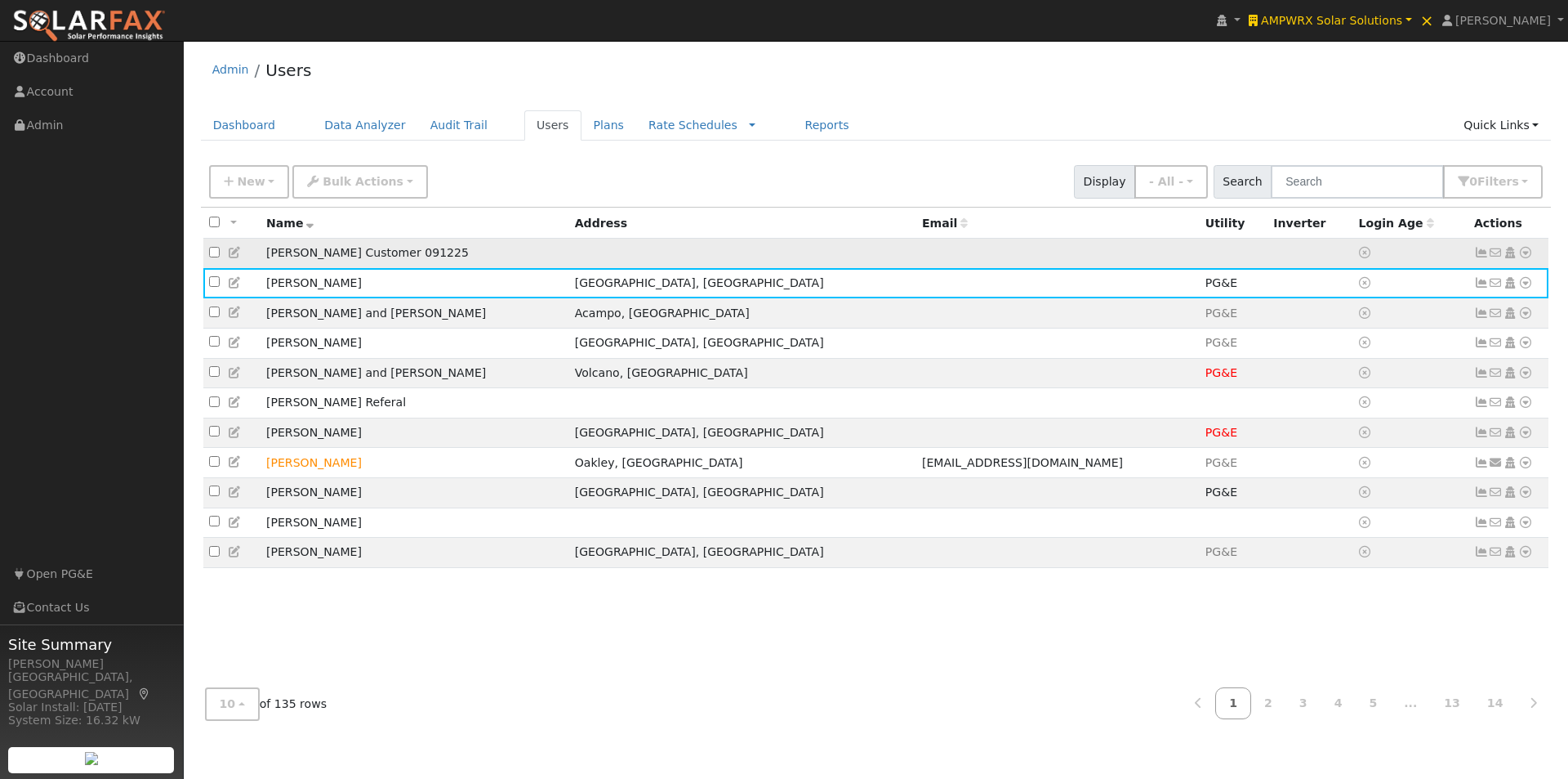
click at [427, 259] on td "[PERSON_NAME] Customer 091225" at bounding box center [414, 253] width 308 height 30
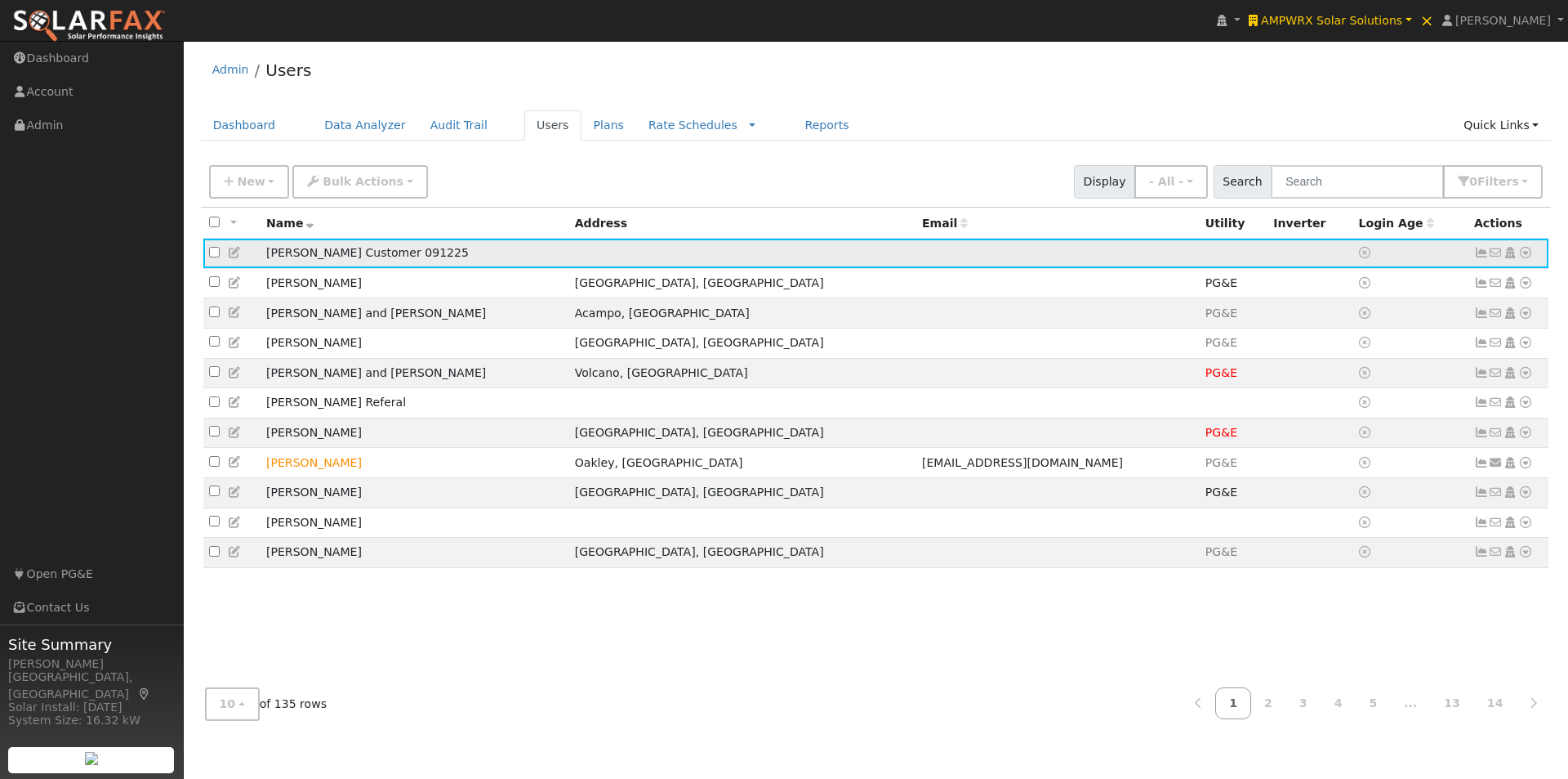
click at [1525, 252] on icon at bounding box center [1525, 252] width 15 height 11
click at [1360, 340] on link "Import From CSV" at bounding box center [1353, 341] width 120 height 23
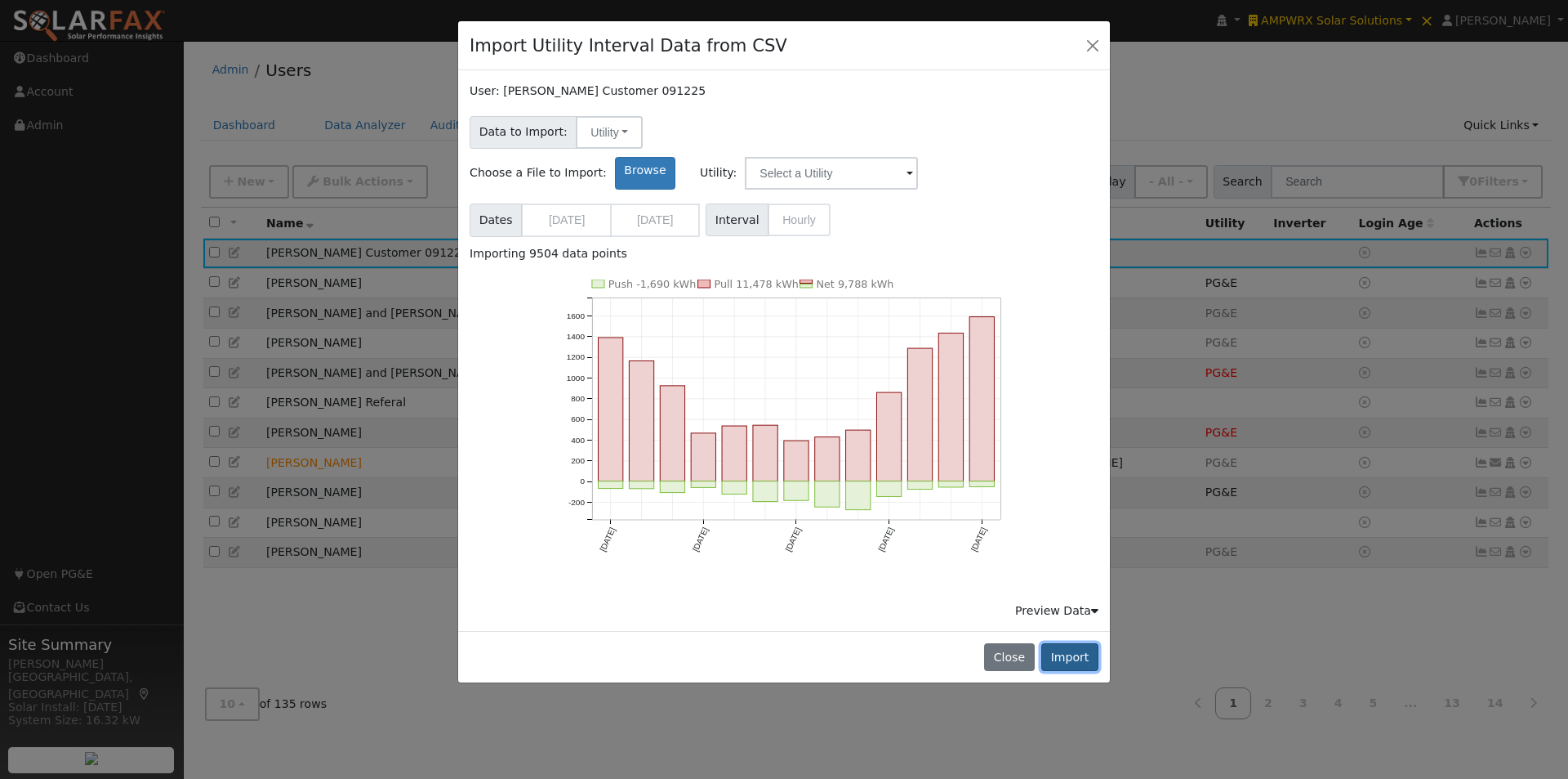
click at [1080, 643] on button "Import" at bounding box center [1070, 657] width 57 height 28
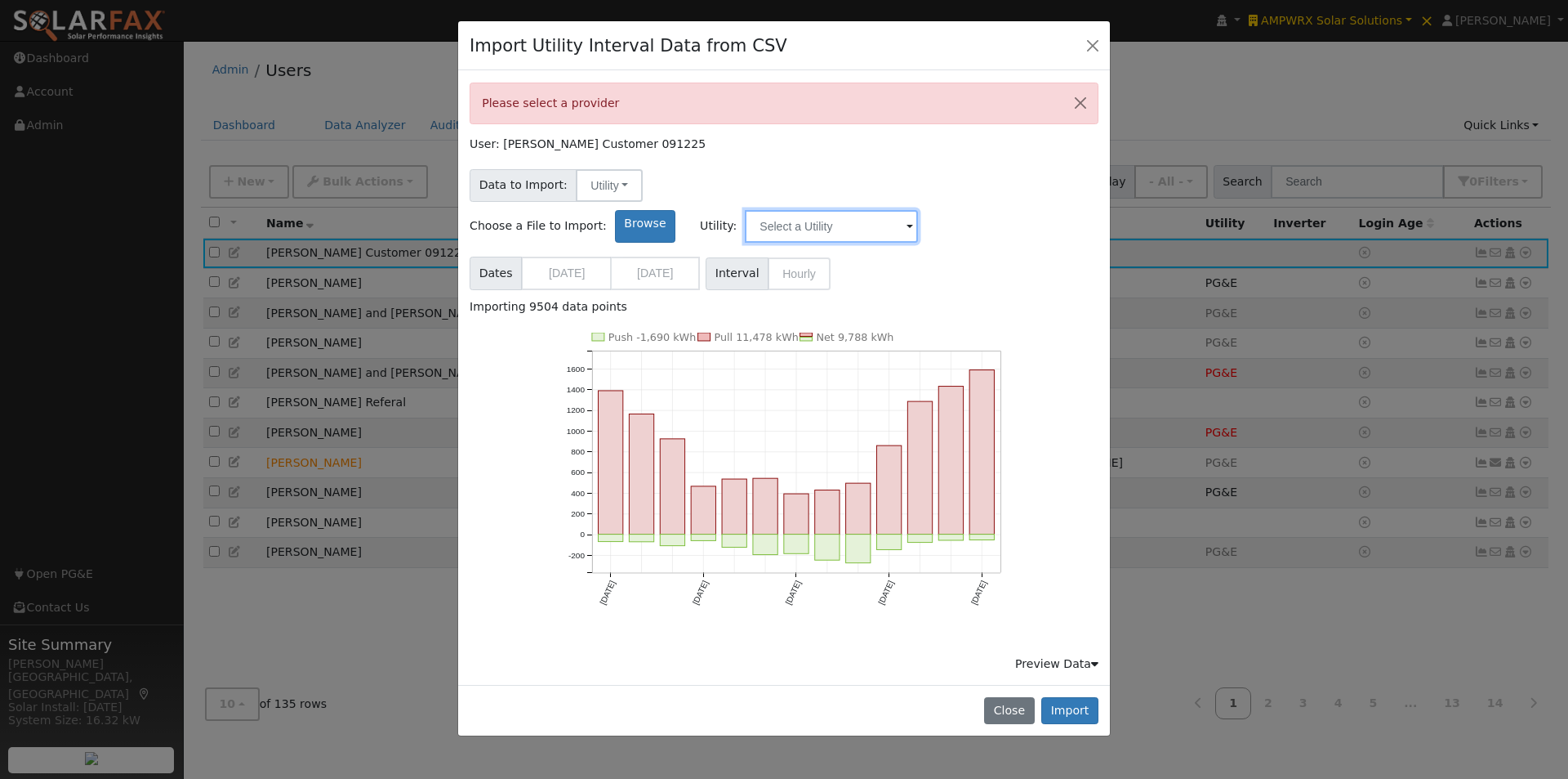
click at [918, 210] on input "text" at bounding box center [831, 227] width 173 height 33
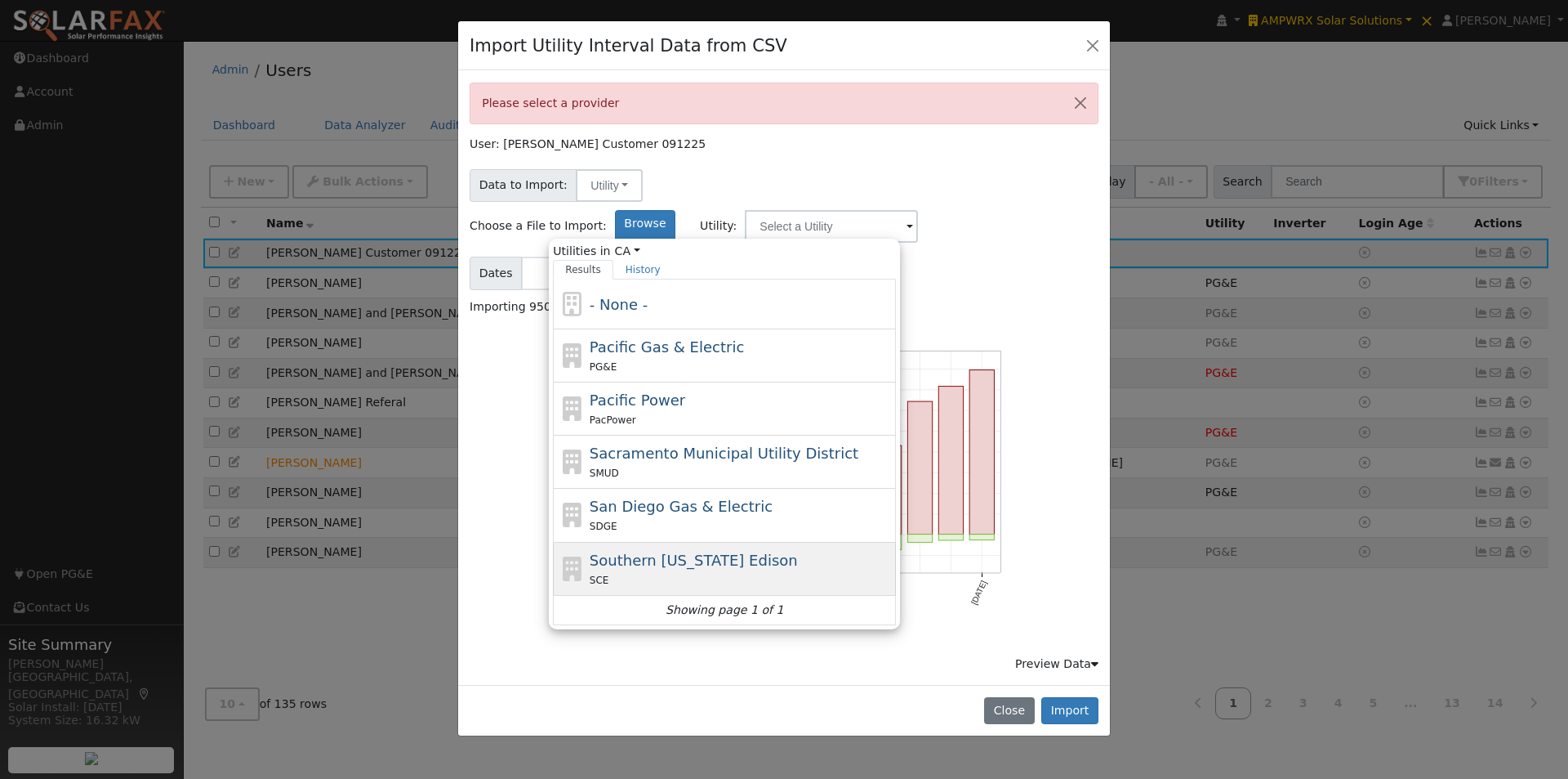
click at [780, 552] on span "Southern [US_STATE] Edison" at bounding box center [694, 560] width 208 height 17
type input "Southern [US_STATE] Edison"
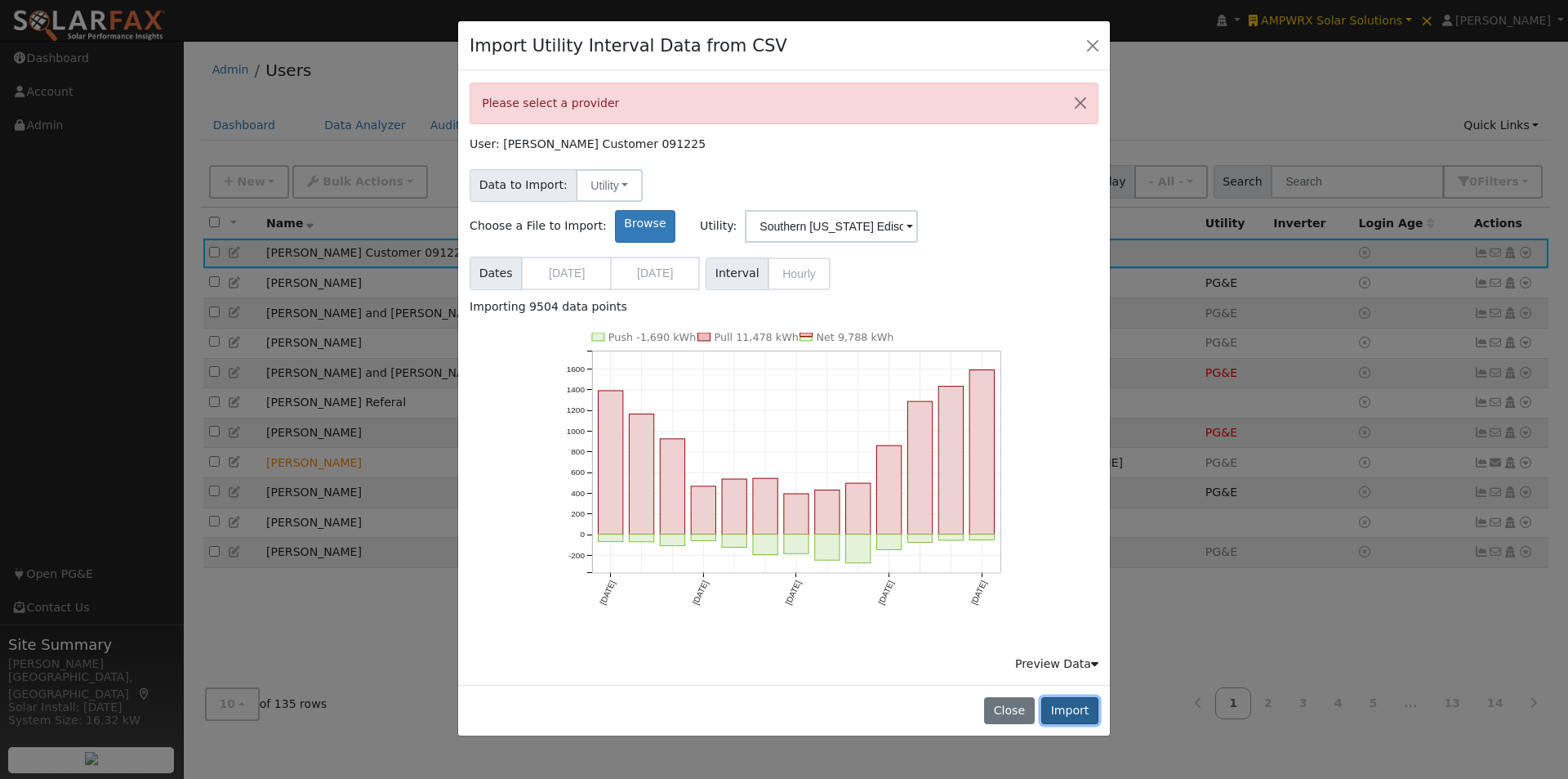
click at [1073, 697] on button "Import" at bounding box center [1070, 711] width 57 height 28
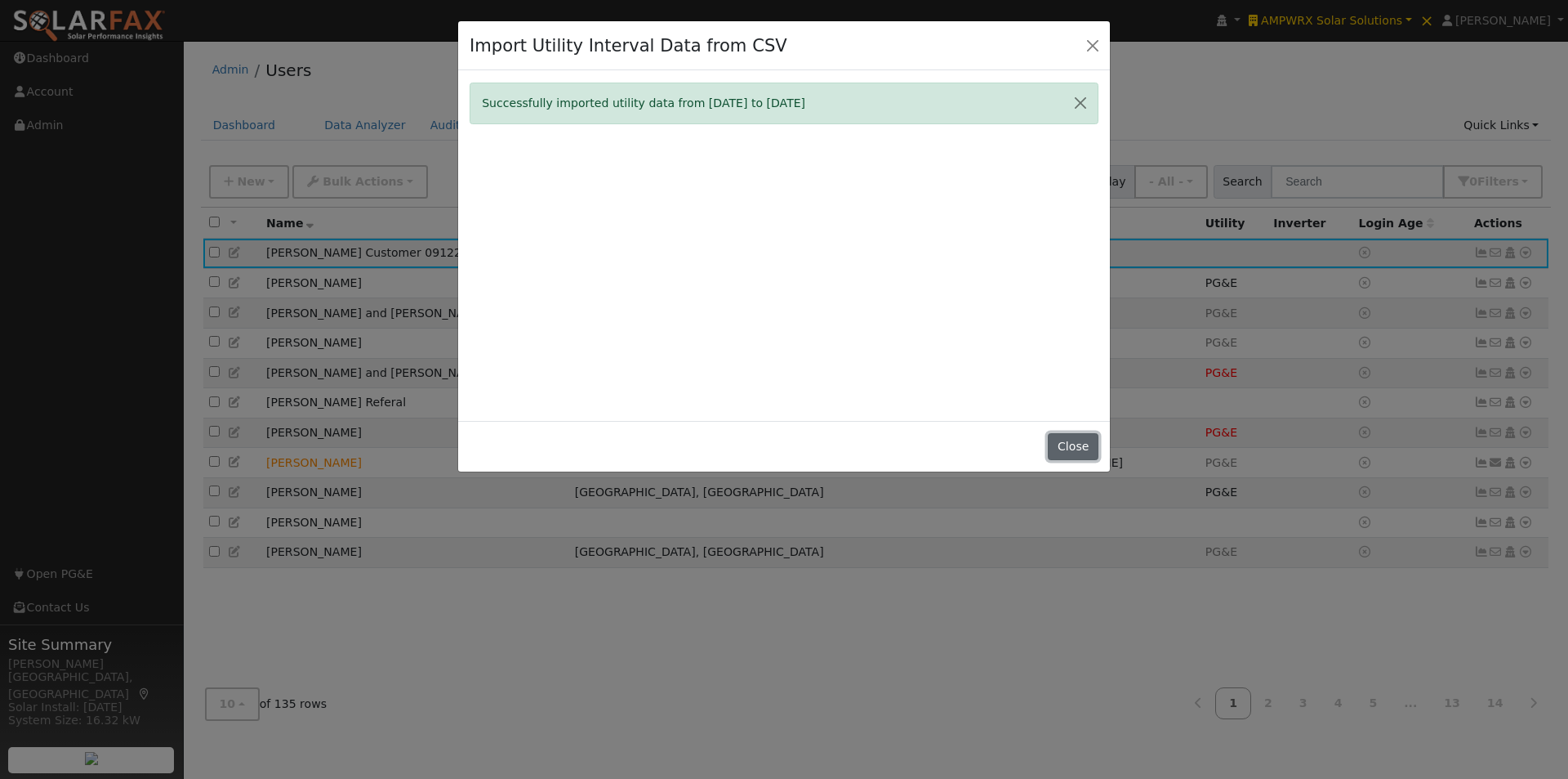
click at [1072, 440] on button "Close" at bounding box center [1073, 446] width 50 height 28
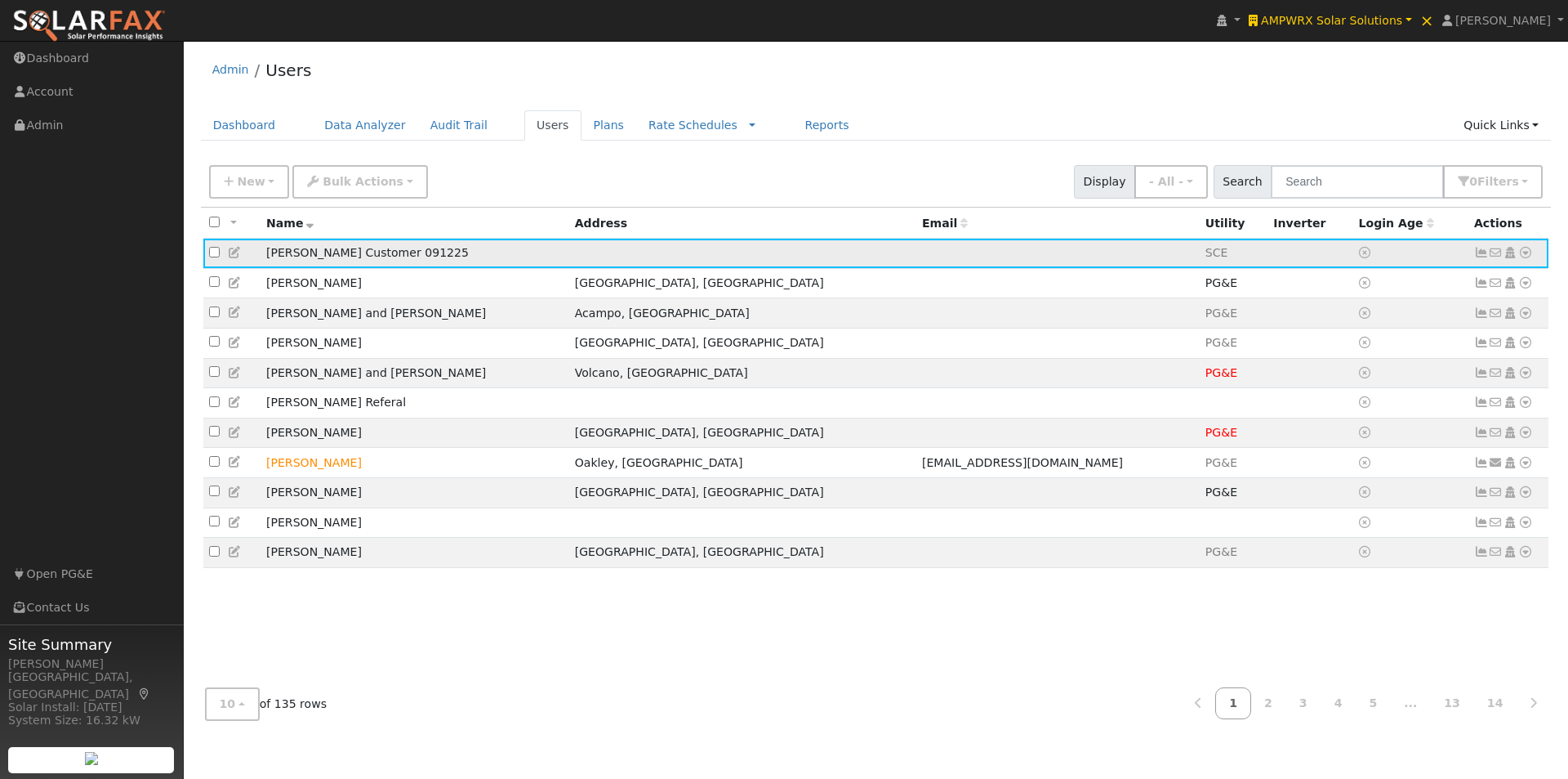
click at [1481, 255] on icon at bounding box center [1481, 252] width 15 height 11
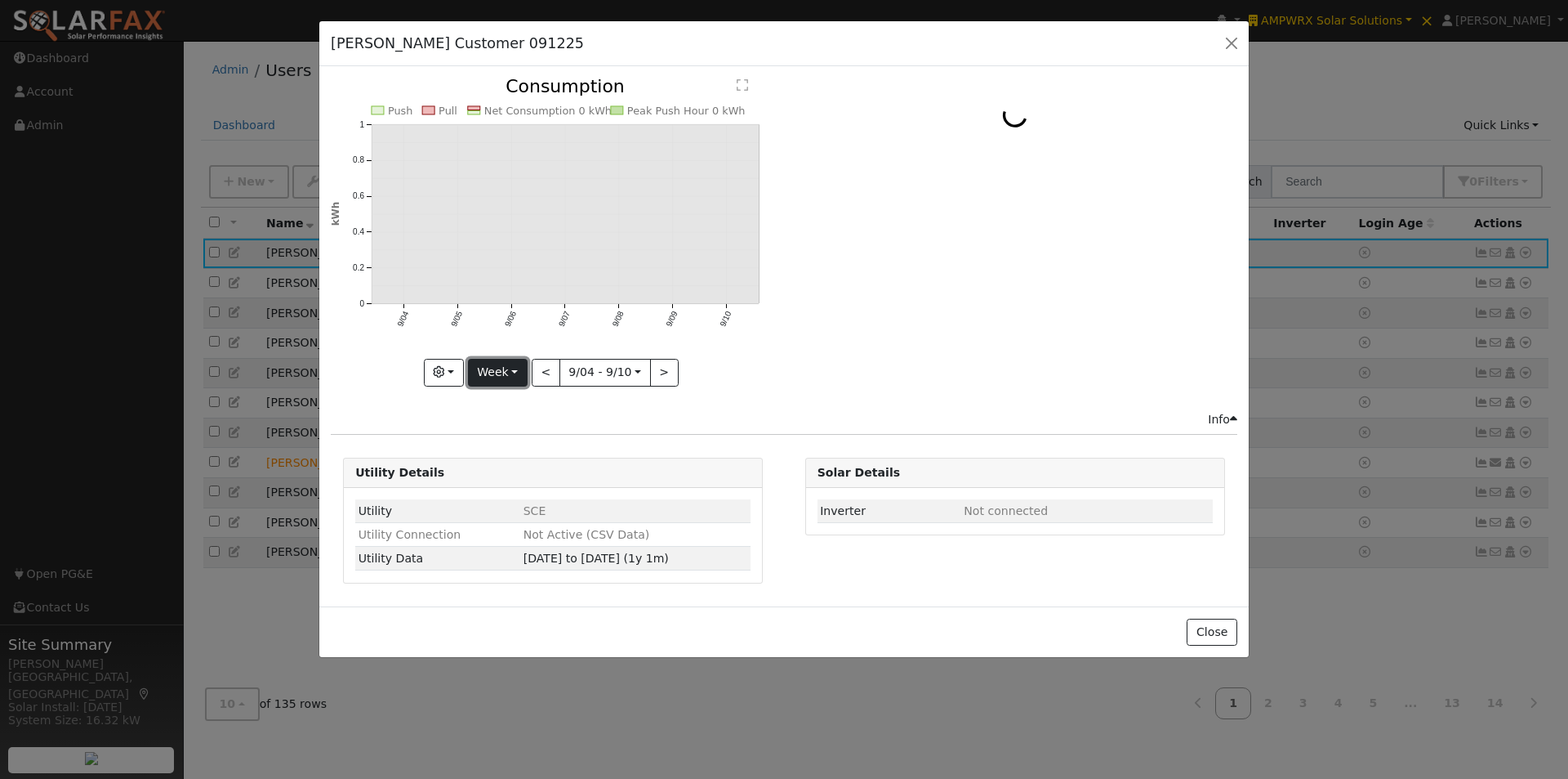
click at [495, 369] on button "Week" at bounding box center [497, 372] width 59 height 28
click at [511, 467] on link "Year" at bounding box center [526, 475] width 114 height 23
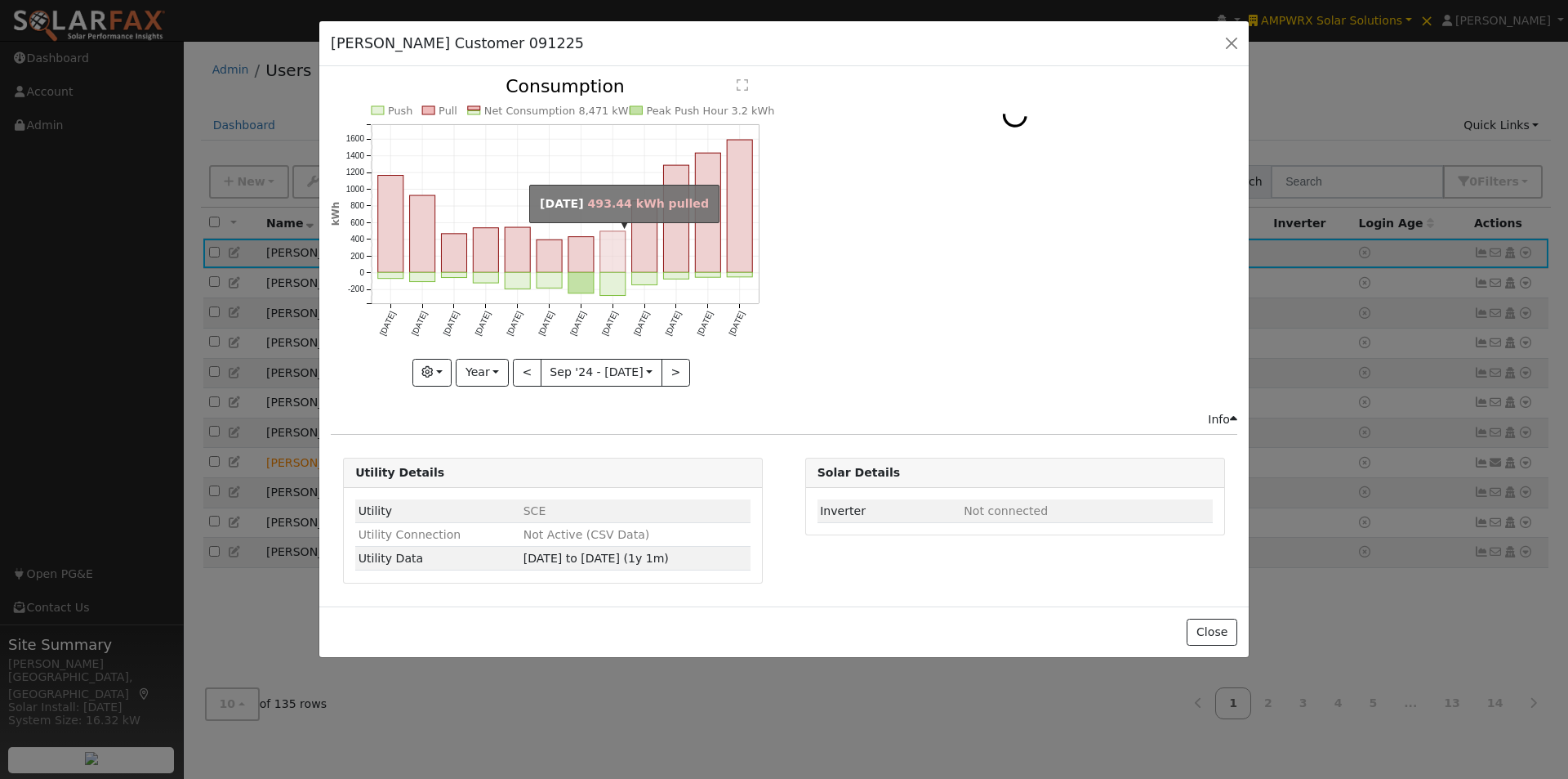
click at [619, 254] on rect "onclick=""" at bounding box center [613, 251] width 25 height 41
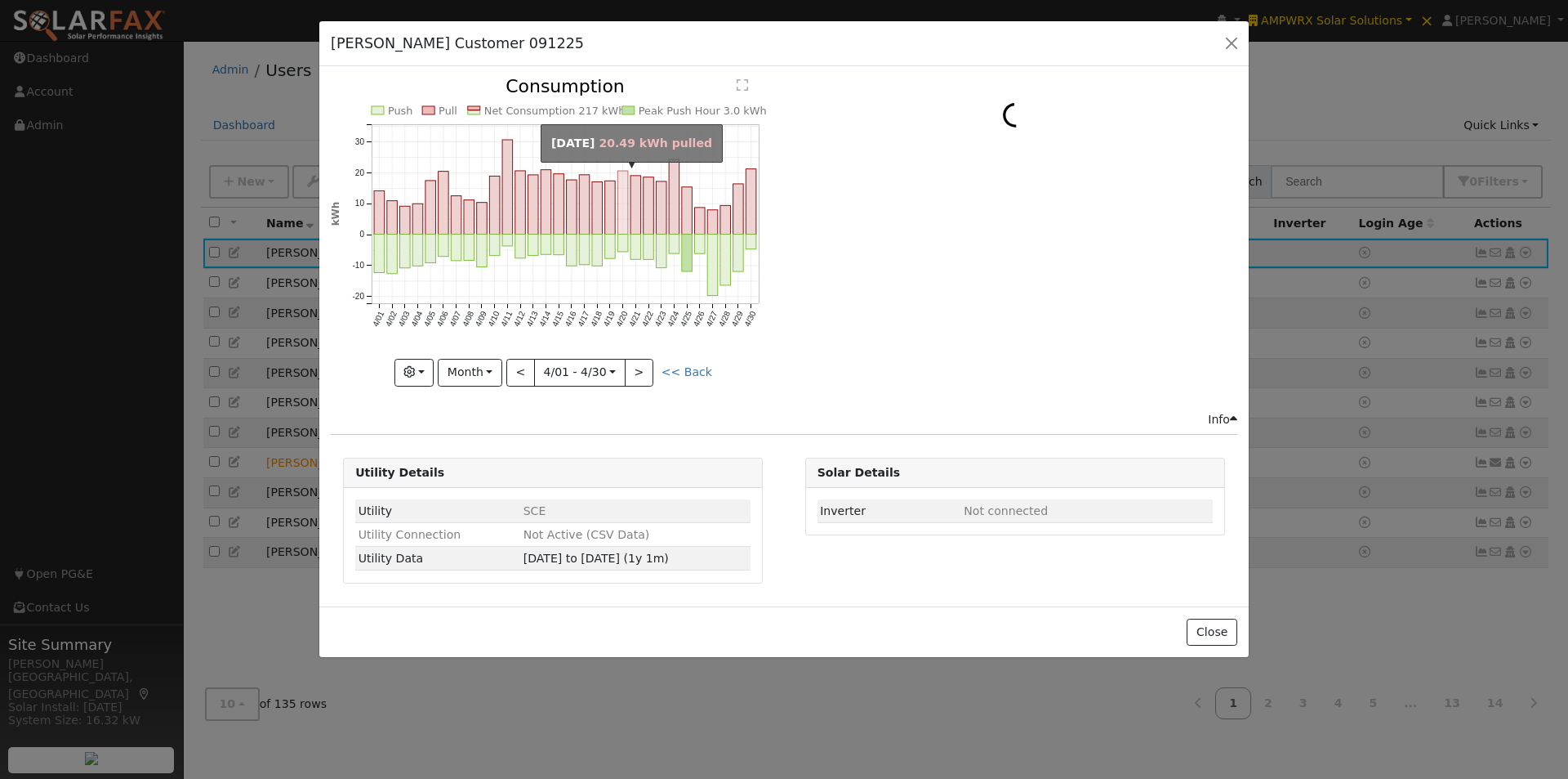
click at [622, 209] on rect "onclick=""" at bounding box center [624, 203] width 10 height 64
type input "[DATE]"
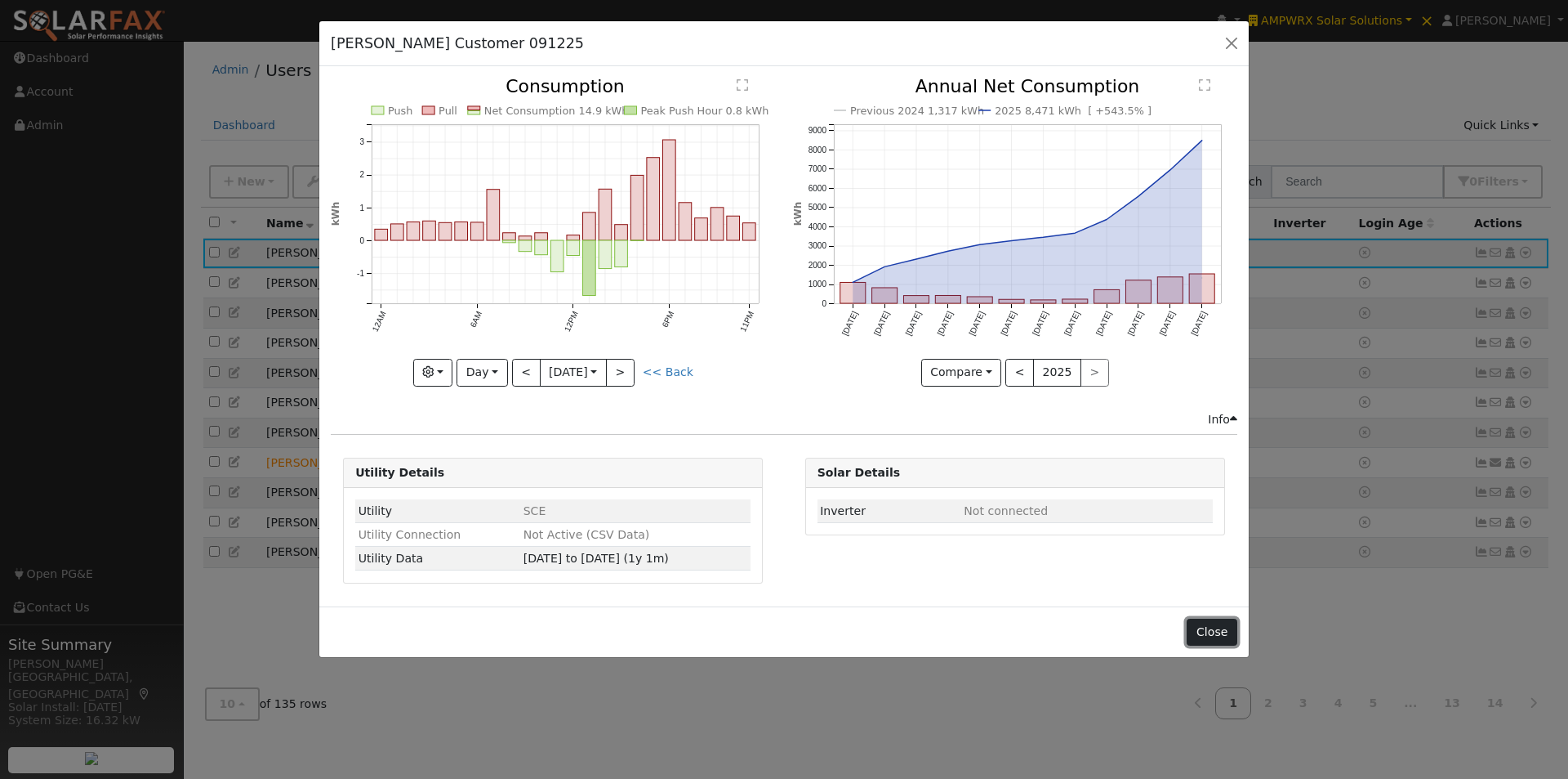
click at [1215, 640] on button "Close" at bounding box center [1212, 633] width 50 height 28
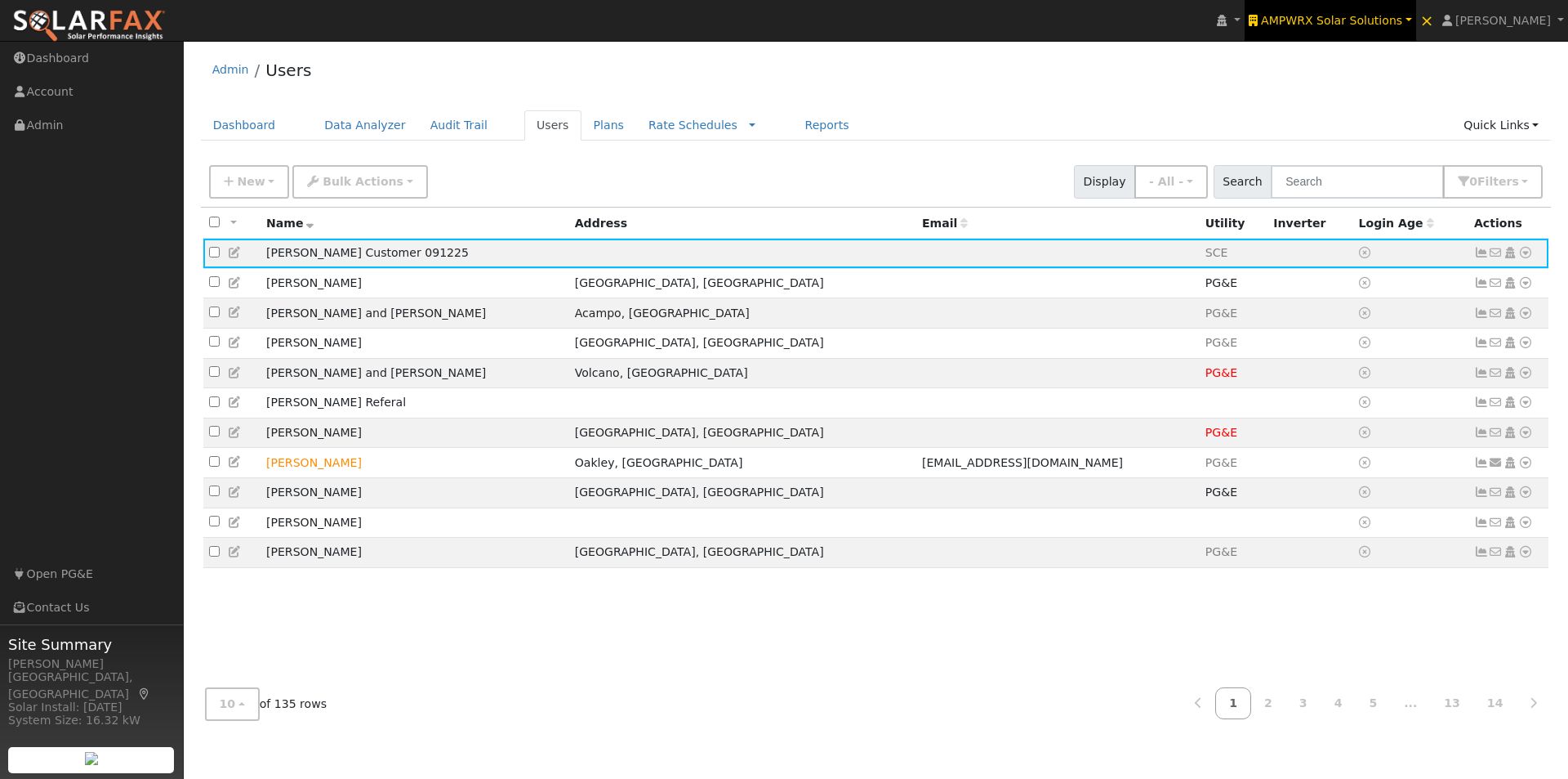
click at [1387, 20] on span "AMPWRX Solar Solutions" at bounding box center [1332, 20] width 141 height 13
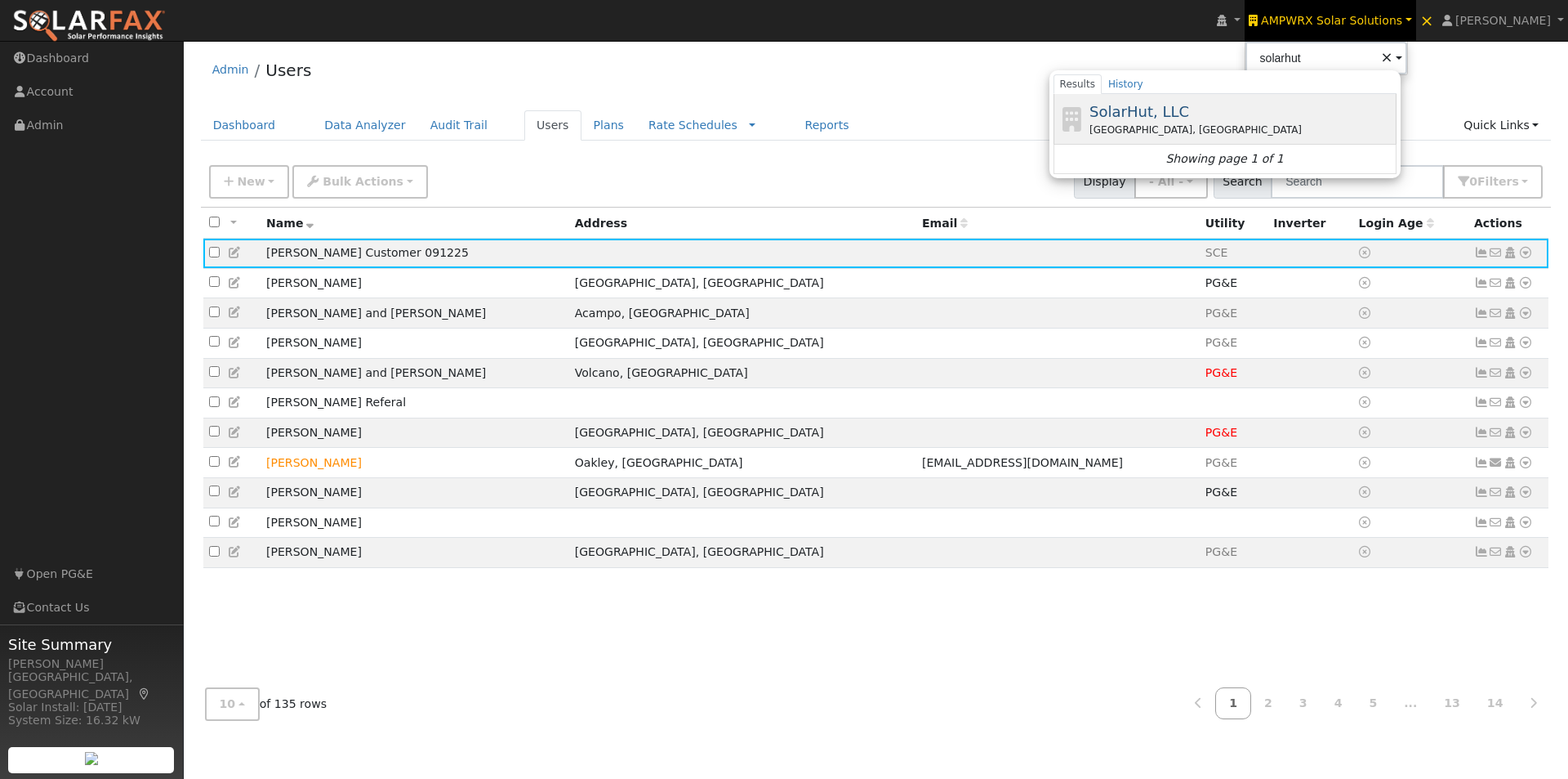
click at [1168, 110] on span "SolarHut, LLC" at bounding box center [1140, 111] width 100 height 17
type input "SolarHut, LLC"
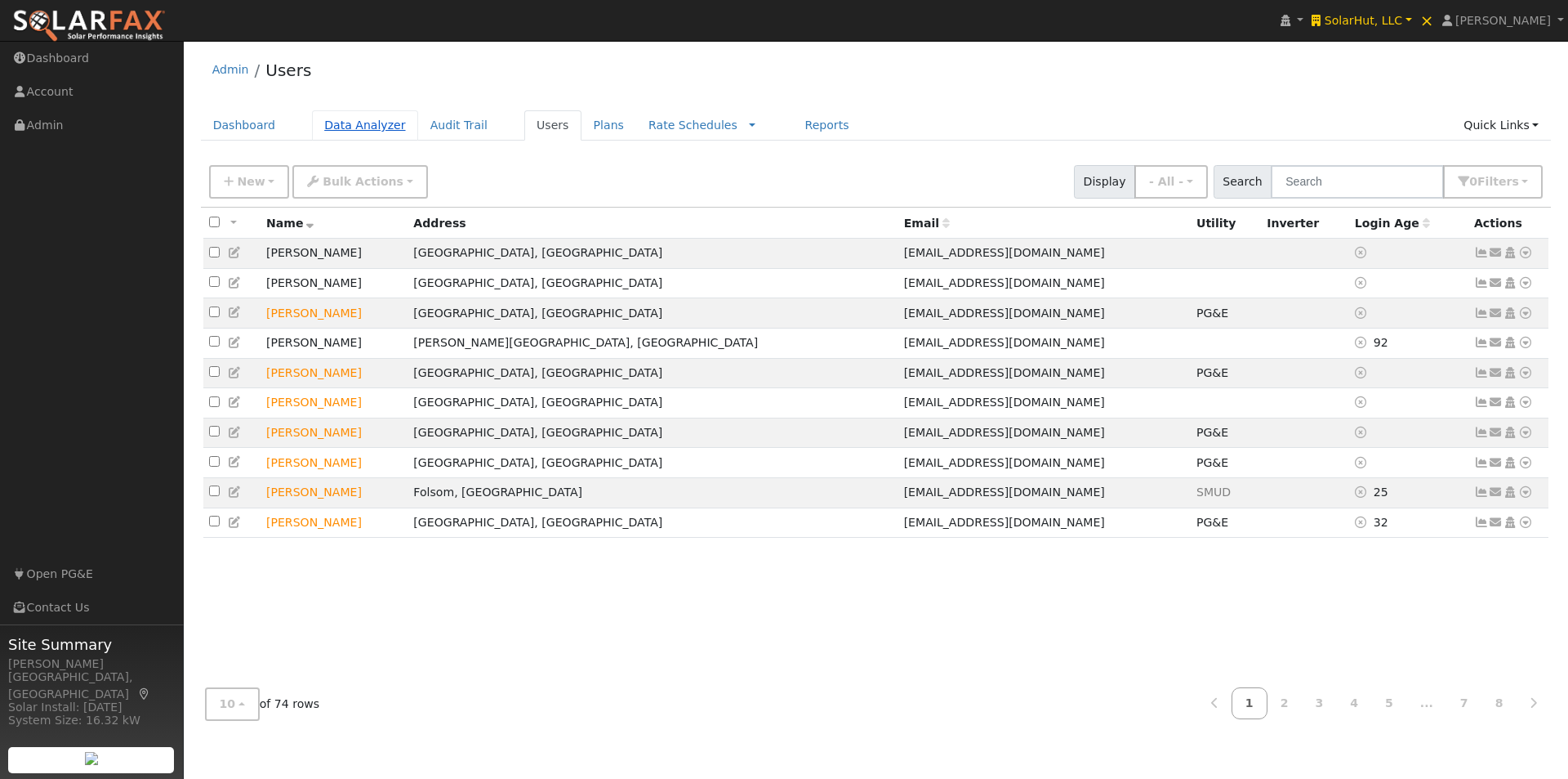
click at [345, 121] on link "Data Analyzer" at bounding box center [364, 125] width 106 height 30
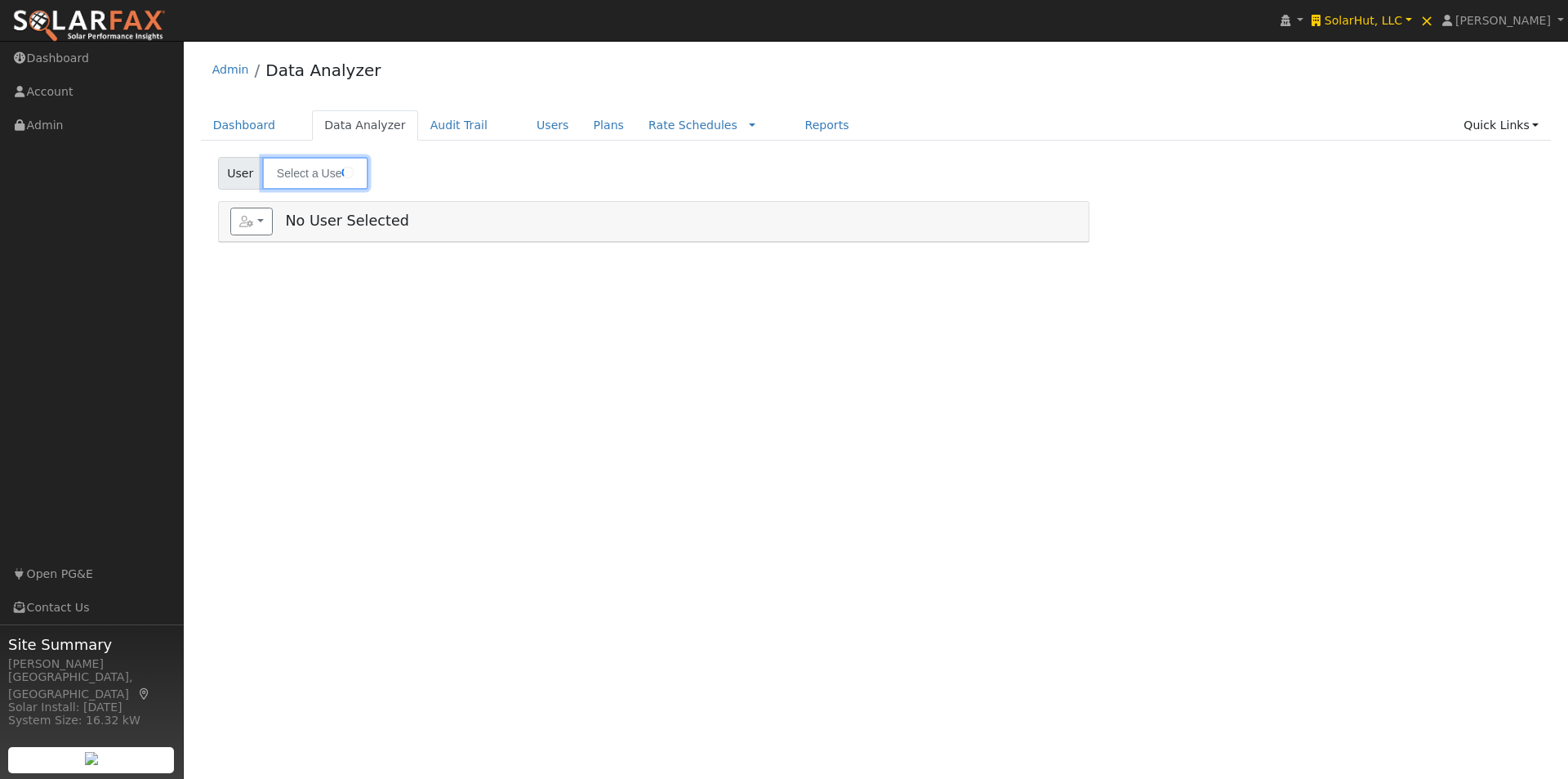
type input "[PERSON_NAME]"
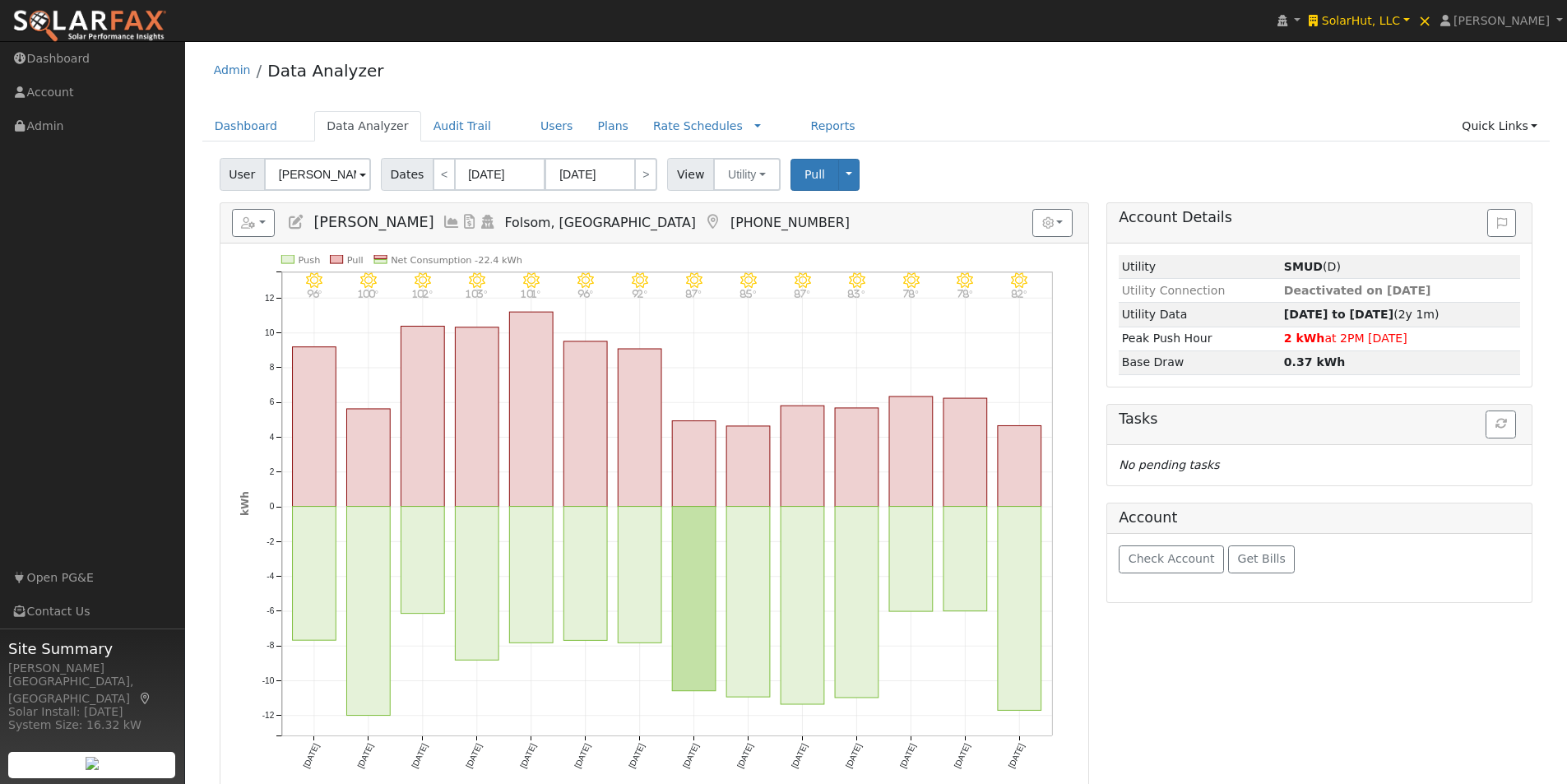
drag, startPoint x: 407, startPoint y: 219, endPoint x: 436, endPoint y: 233, distance: 32.2
click at [443, 219] on icon at bounding box center [451, 221] width 18 height 15
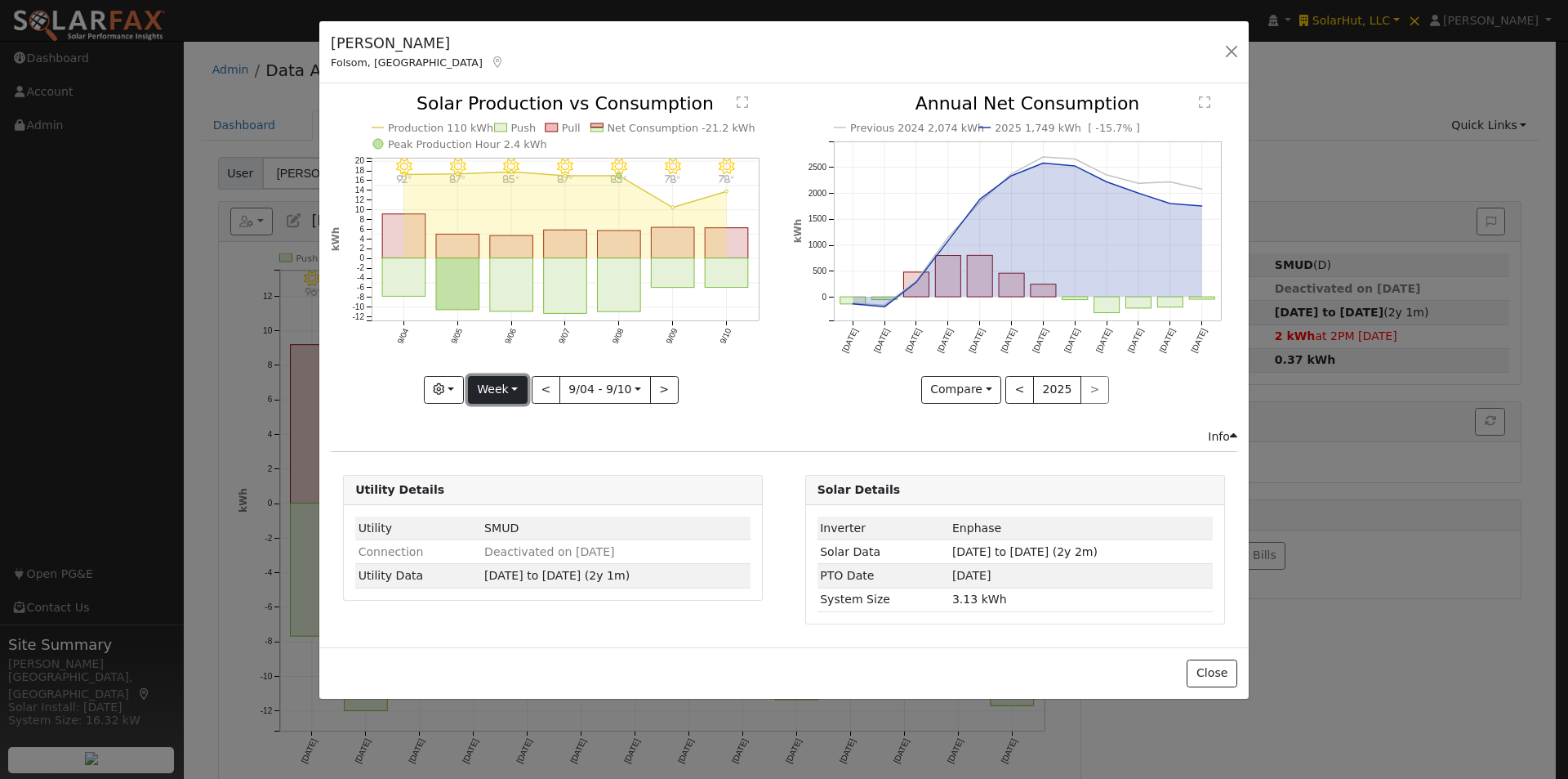
drag, startPoint x: 505, startPoint y: 398, endPoint x: 499, endPoint y: 384, distance: 15.2
click at [501, 390] on button "Week" at bounding box center [497, 390] width 59 height 28
drag, startPoint x: 502, startPoint y: 490, endPoint x: 681, endPoint y: 367, distance: 217.2
click at [506, 491] on link "Year" at bounding box center [526, 491] width 114 height 23
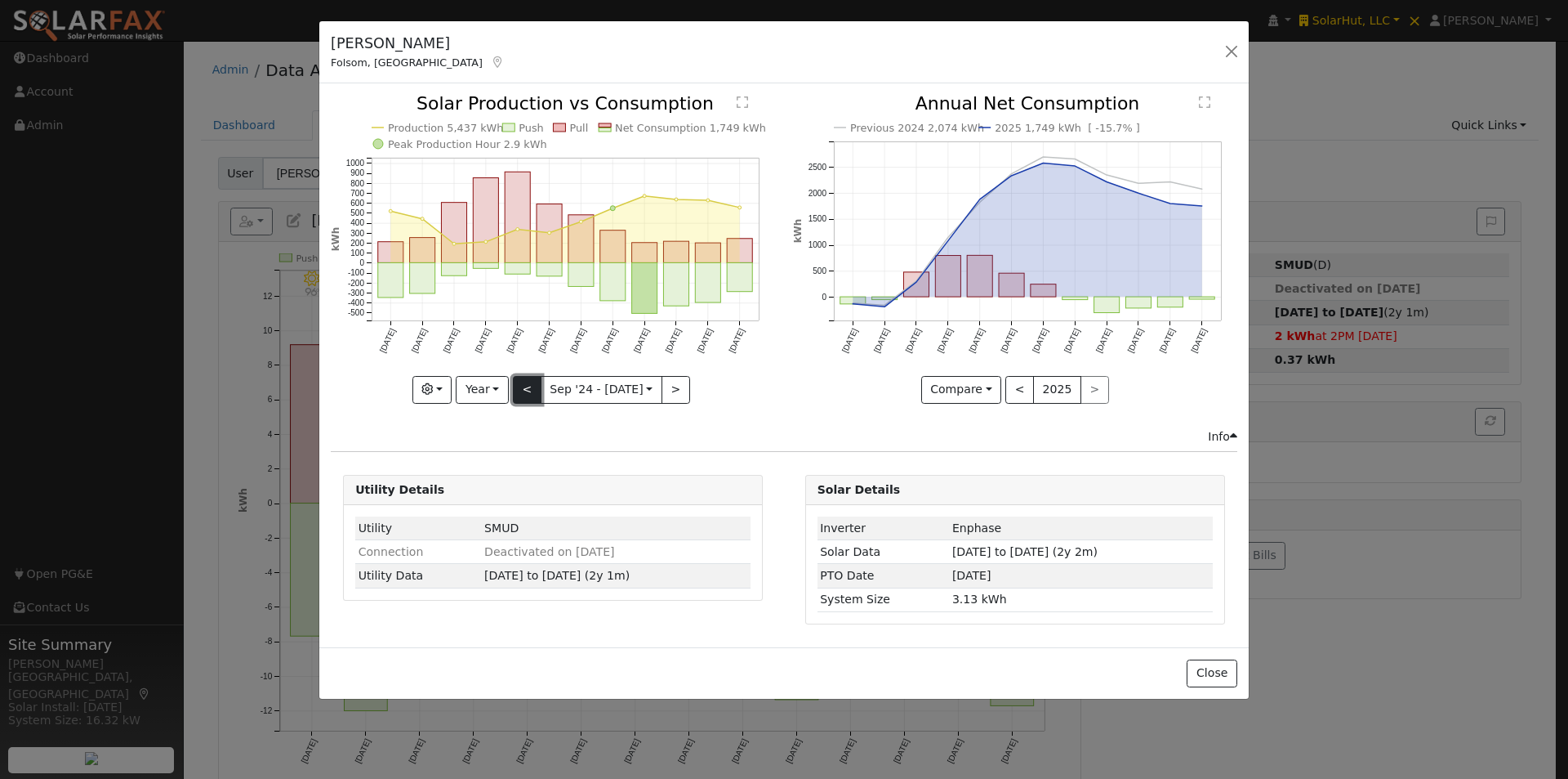
click at [526, 385] on button "<" at bounding box center [526, 390] width 28 height 28
click at [669, 389] on button ">" at bounding box center [675, 390] width 28 height 28
type input "[DATE]"
